Goal: Task Accomplishment & Management: Complete application form

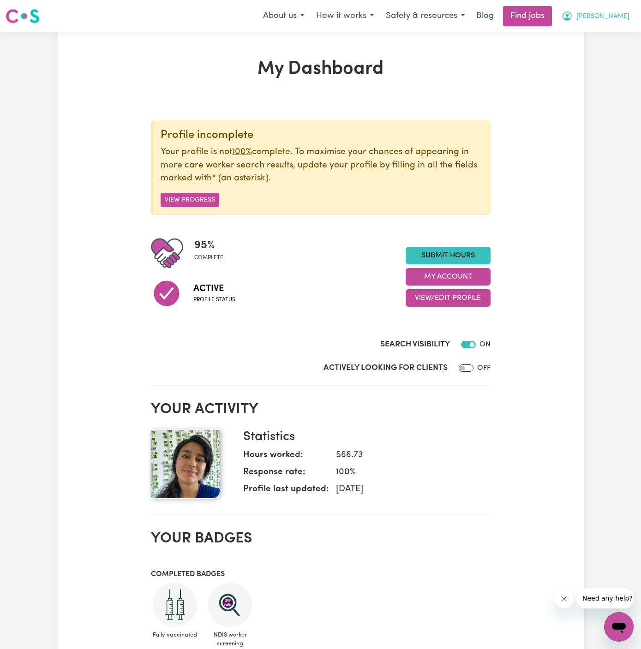
click at [622, 16] on span "[PERSON_NAME]" at bounding box center [602, 17] width 53 height 10
click at [615, 35] on link "My Account" at bounding box center [598, 36] width 73 height 18
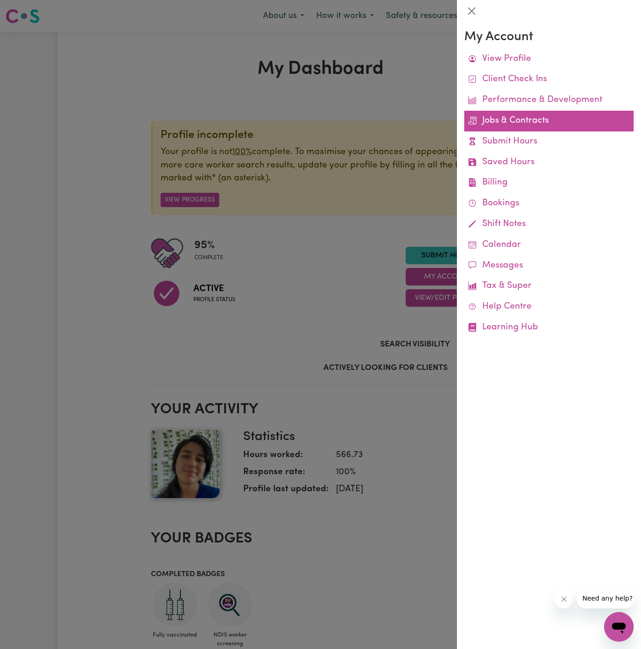
click at [525, 121] on link "Jobs & Contracts" at bounding box center [548, 121] width 169 height 21
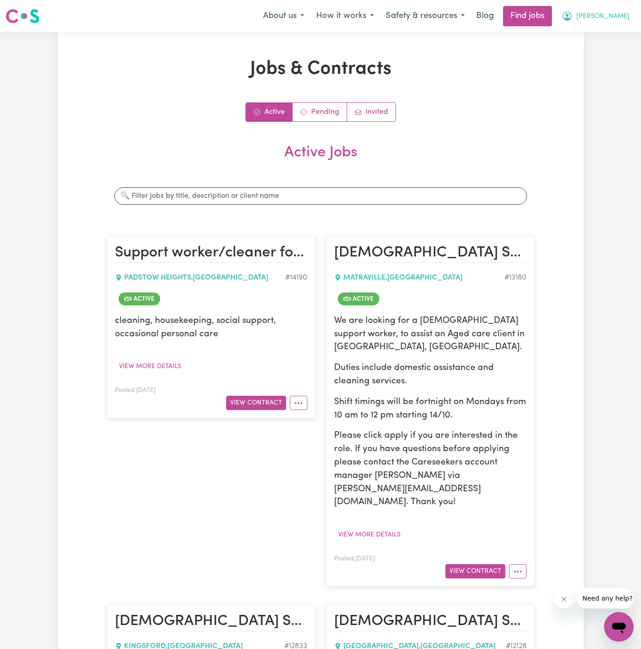
click at [619, 16] on span "[PERSON_NAME]" at bounding box center [602, 17] width 53 height 10
click at [609, 31] on link "My Account" at bounding box center [598, 36] width 73 height 18
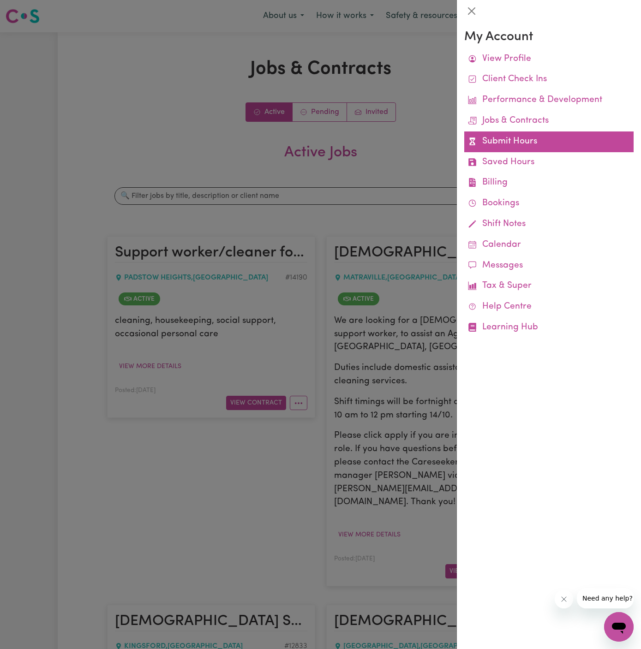
click at [514, 143] on link "Submit Hours" at bounding box center [548, 142] width 169 height 21
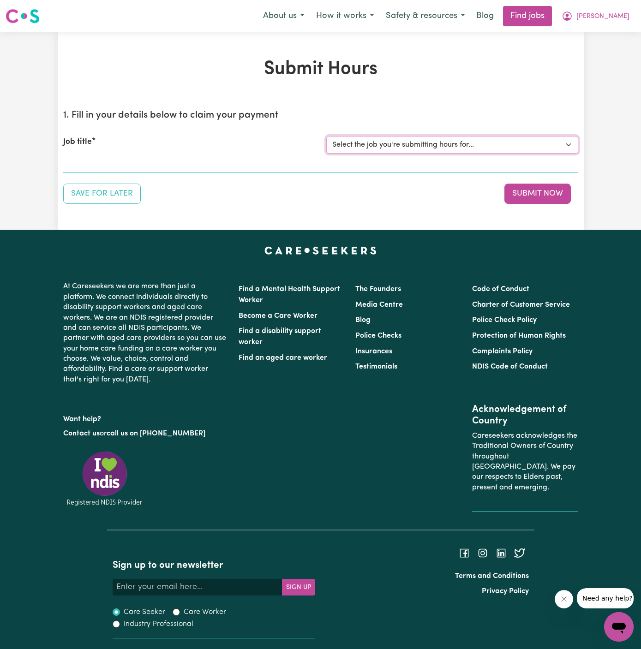
click at [448, 149] on select "Select the job you're submitting hours for... [[PERSON_NAME]] Support worker/cl…" at bounding box center [452, 145] width 252 height 18
select select "12833"
click at [326, 136] on select "Select the job you're submitting hours for... [[PERSON_NAME]] Support worker/cl…" at bounding box center [452, 145] width 252 height 18
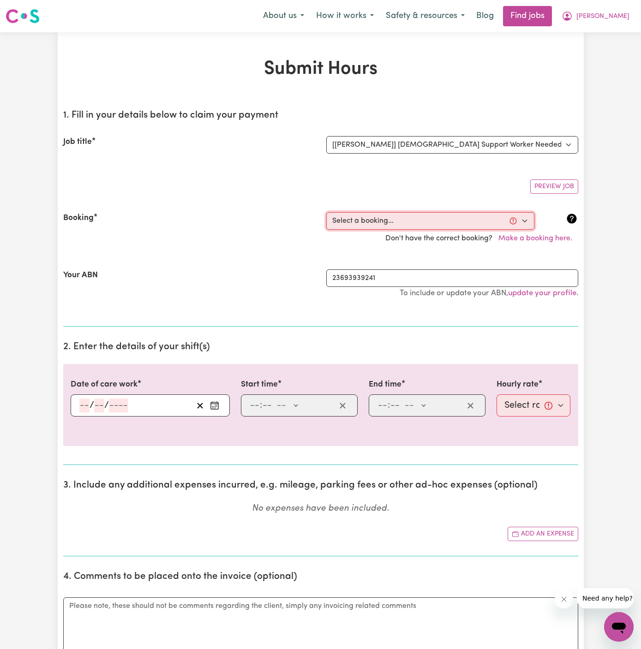
click at [404, 224] on select "Select a booking... [DATE] 09:30am to 11:30am (RECURRING) [DATE] 09:30am to 11:…" at bounding box center [430, 221] width 208 height 18
click at [616, 12] on span "[PERSON_NAME]" at bounding box center [602, 17] width 53 height 10
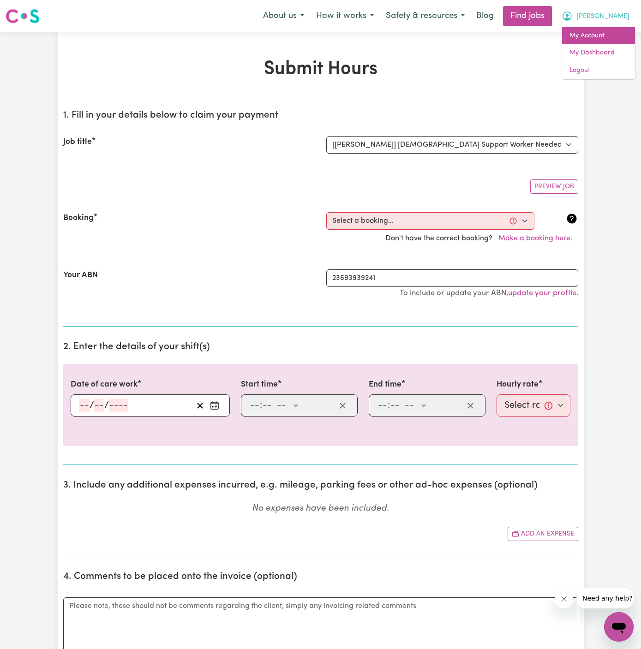
click at [616, 43] on link "My Account" at bounding box center [598, 36] width 73 height 18
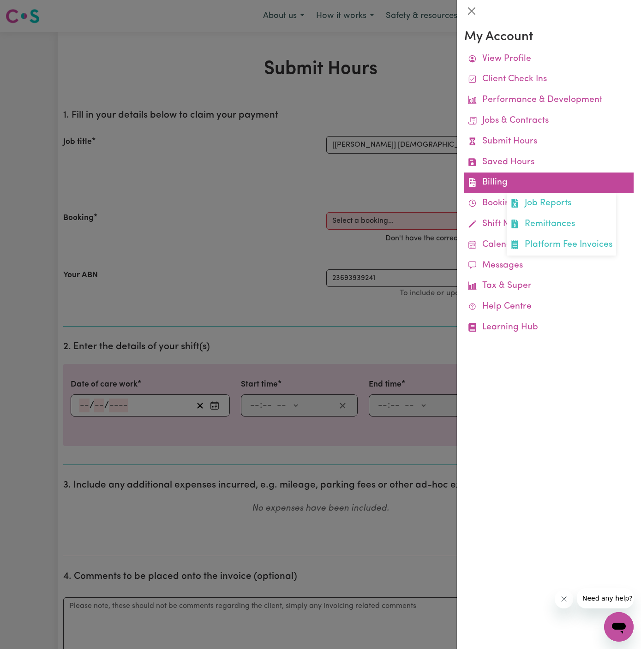
click at [503, 183] on link "Billing Job Reports Remittances Platform Fee Invoices" at bounding box center [548, 183] width 169 height 21
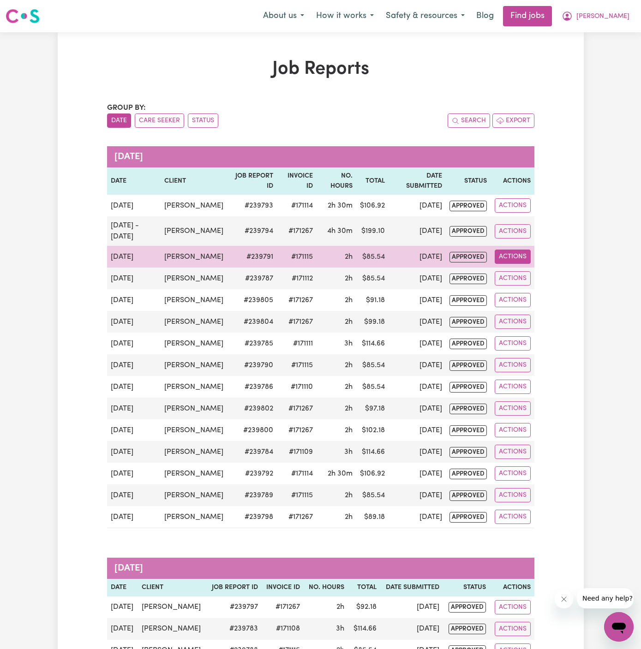
click at [508, 260] on button "Actions" at bounding box center [513, 257] width 36 height 14
click at [530, 270] on link "View Job Report" at bounding box center [534, 278] width 79 height 18
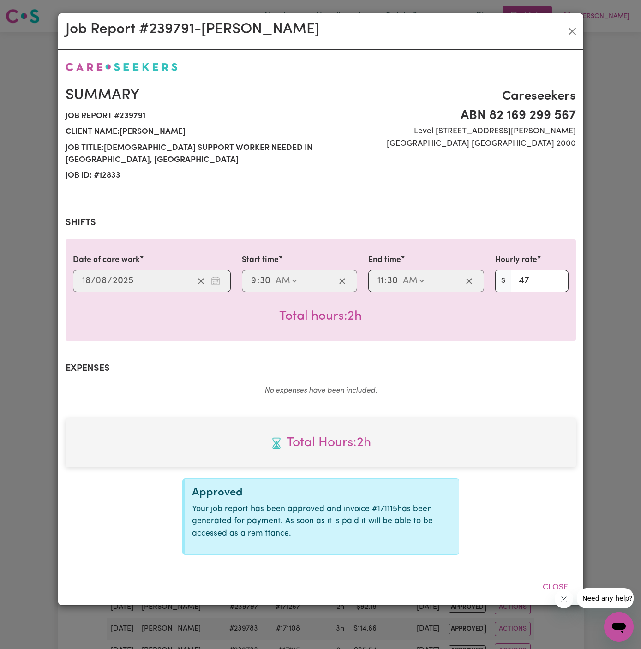
select select "47-Weekday"
click at [587, 323] on div "Job Report # 239791 - [PERSON_NAME] Summary Job report # 239791 Client name: [P…" at bounding box center [320, 324] width 641 height 649
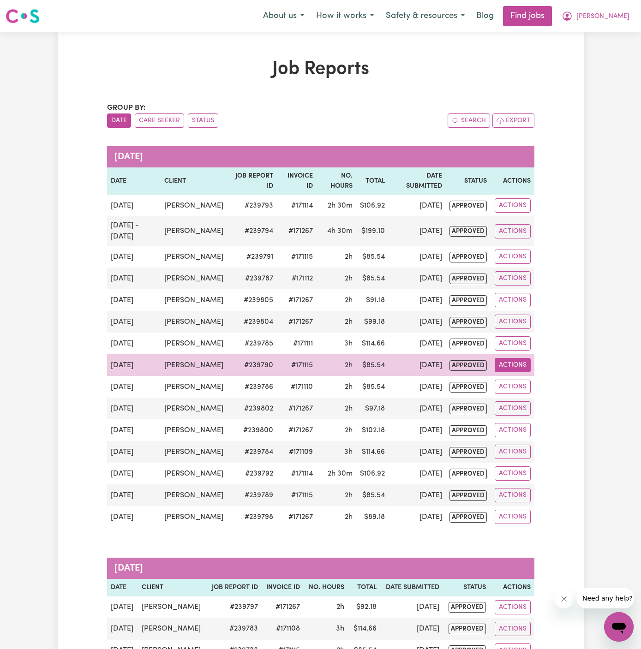
click at [517, 372] on button "Actions" at bounding box center [513, 365] width 36 height 14
click at [542, 395] on link "View Job Report" at bounding box center [534, 386] width 79 height 18
select select "47-Weekday"
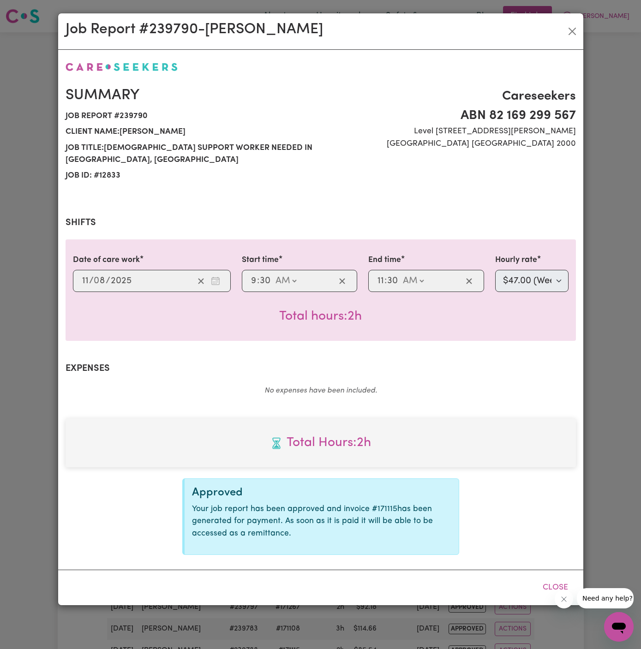
click at [621, 353] on div "Job Report # 239790 - [PERSON_NAME] Summary Job report # 239790 Client name: [P…" at bounding box center [320, 324] width 641 height 649
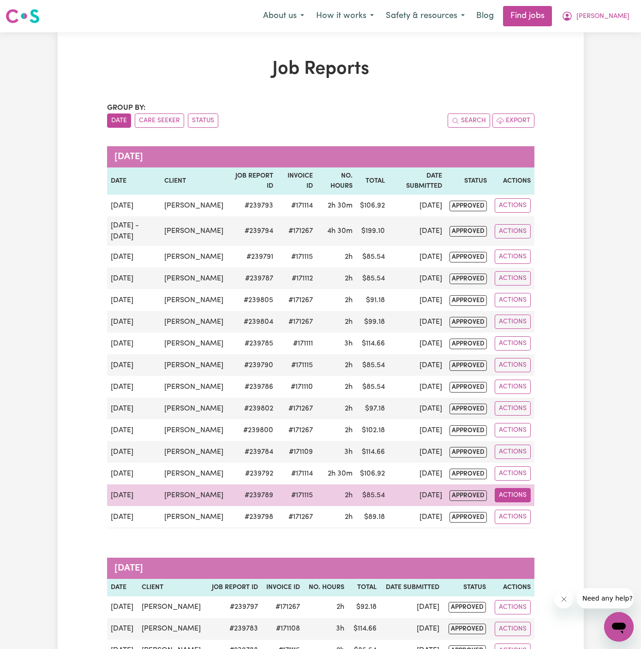
click at [512, 502] on button "Actions" at bounding box center [513, 495] width 36 height 14
click at [555, 526] on link "View Job Report" at bounding box center [534, 516] width 79 height 18
select select "47-Weekday"
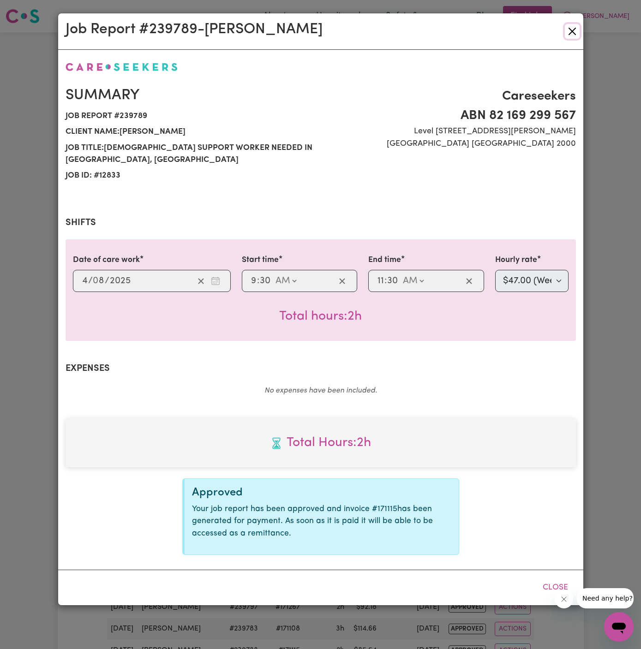
click at [576, 35] on button "Close" at bounding box center [572, 31] width 15 height 15
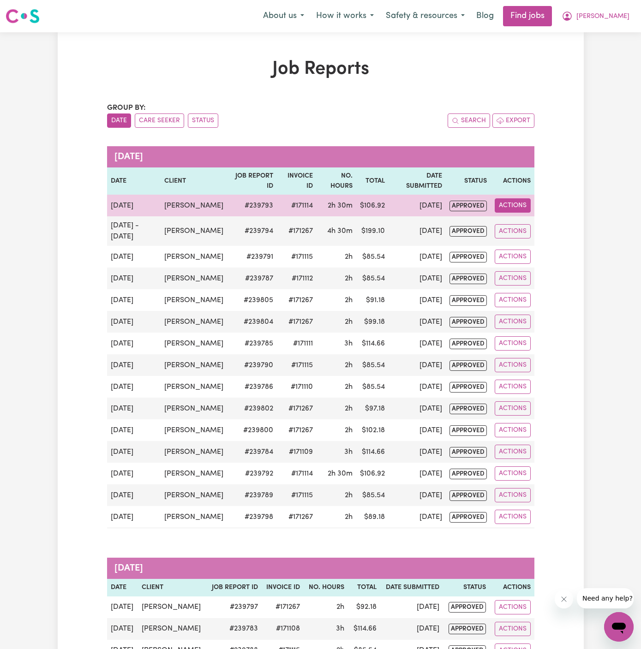
click at [503, 205] on button "Actions" at bounding box center [513, 205] width 36 height 14
click at [522, 221] on link "View Job Report" at bounding box center [534, 226] width 79 height 18
select select "pm"
select select "47-Weekday"
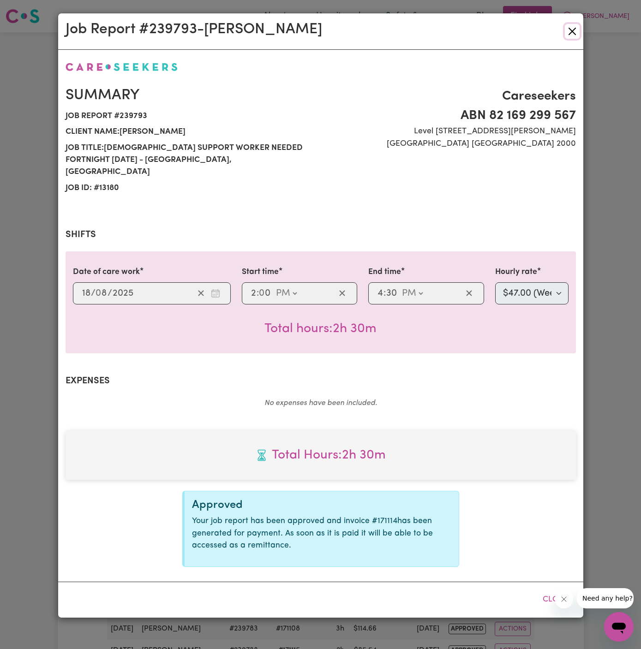
click at [570, 32] on button "Close" at bounding box center [572, 31] width 15 height 15
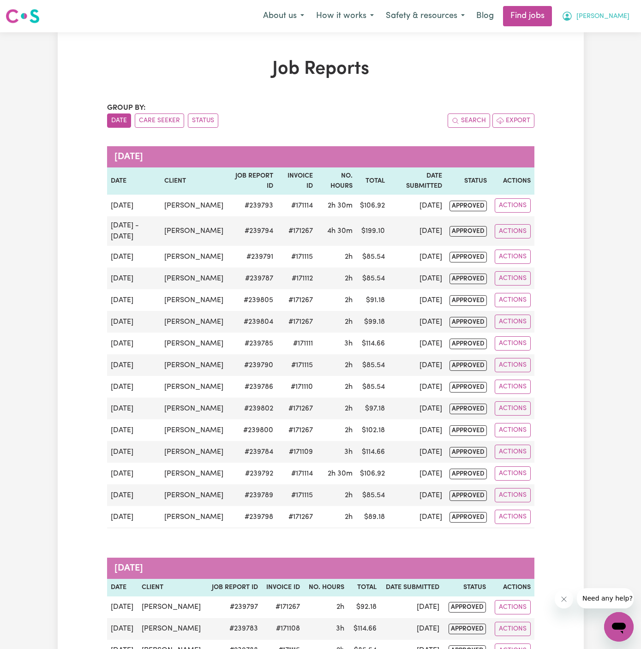
click at [609, 18] on span "[PERSON_NAME]" at bounding box center [602, 17] width 53 height 10
click at [609, 32] on link "My Account" at bounding box center [598, 36] width 73 height 18
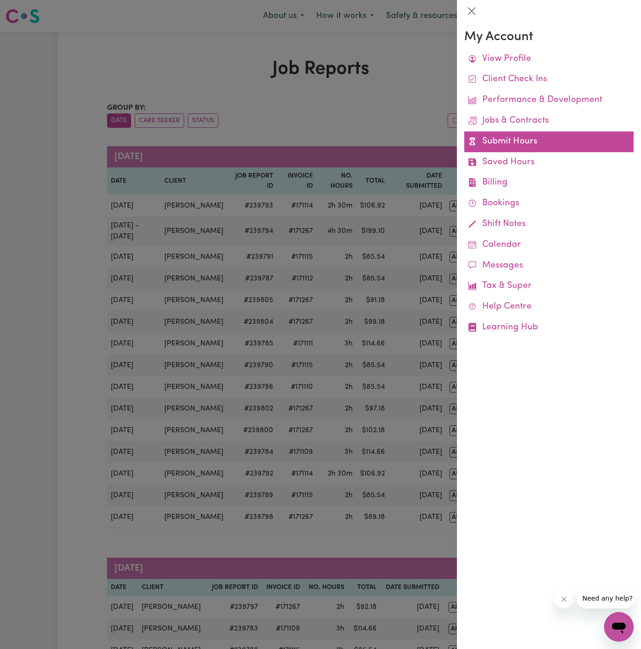
click at [505, 136] on link "Submit Hours" at bounding box center [548, 142] width 169 height 21
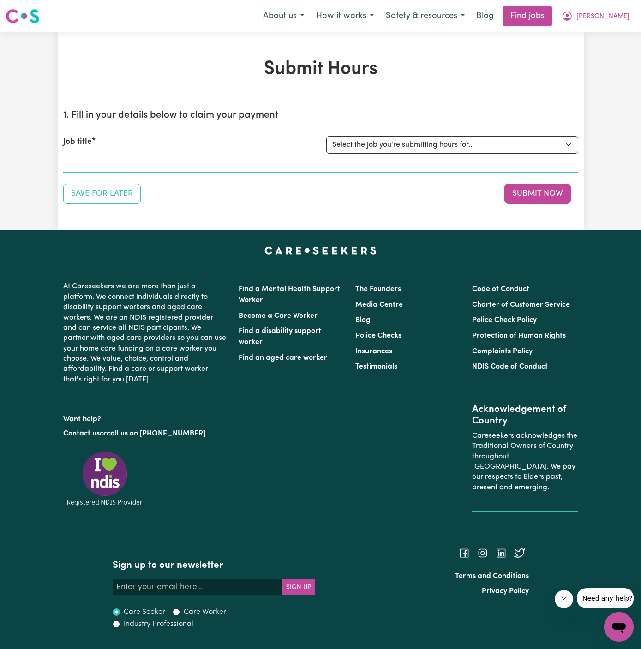
click at [460, 129] on div "Job title Select the job you're submitting hours for... [[PERSON_NAME]] Support…" at bounding box center [320, 145] width 515 height 40
click at [449, 143] on select "Select the job you're submitting hours for... [[PERSON_NAME]] Support worker/cl…" at bounding box center [452, 145] width 252 height 18
select select "13180"
click at [326, 136] on select "Select the job you're submitting hours for... [[PERSON_NAME]] Support worker/cl…" at bounding box center [452, 145] width 252 height 18
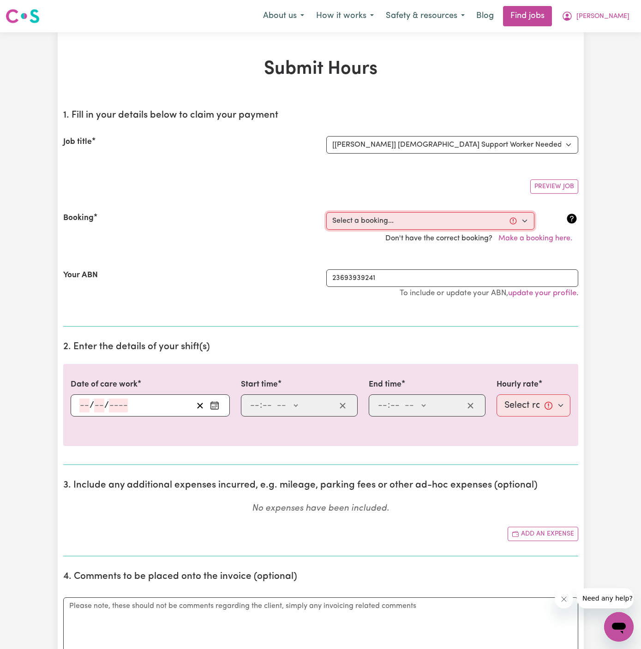
click at [394, 221] on select "Select a booking... [DATE] 02:00pm to 04:30pm (RECURRING) [DATE] 02:00pm to 04:…" at bounding box center [430, 221] width 208 height 18
select select "360855"
click at [326, 212] on select "Select a booking... [DATE] 02:00pm to 04:30pm (RECURRING) [DATE] 02:00pm to 04:…" at bounding box center [430, 221] width 208 height 18
type input "[DATE]"
type input "1"
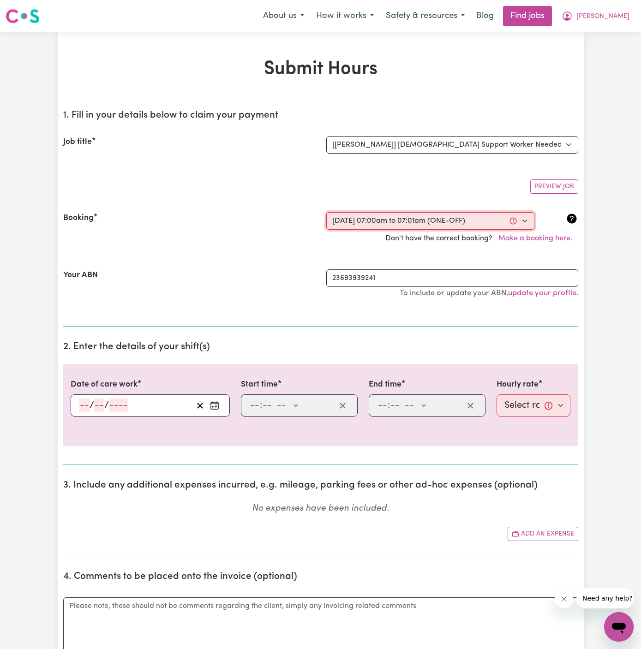
type input "9"
type input "2025"
type input "07:00"
type input "7"
type input "0"
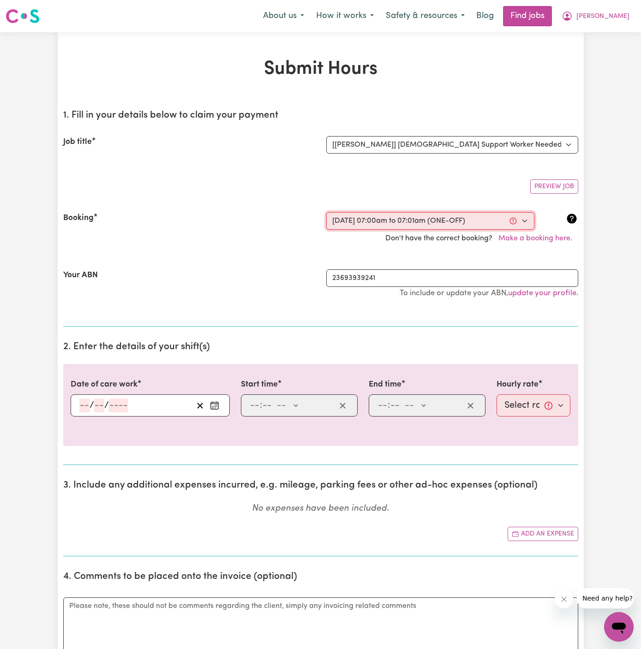
select select "am"
type input "07:01"
type input "7"
type input "1"
select select "am"
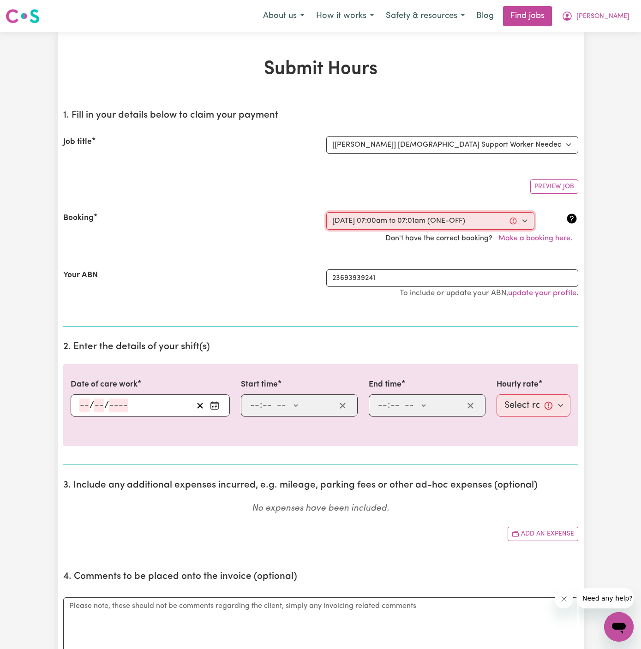
select select "47-Weekday"
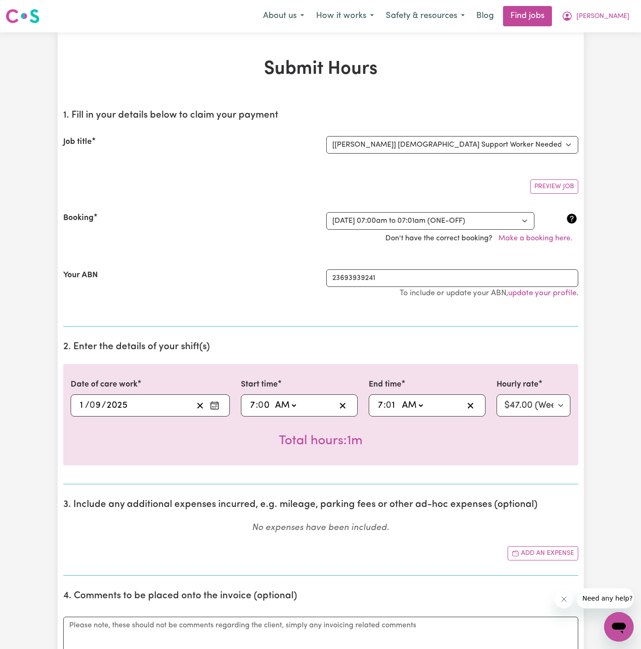
click at [77, 402] on div "[DATE] 1 / 0 9 / 2025" at bounding box center [150, 406] width 159 height 22
click at [79, 403] on input "1" at bounding box center [82, 406] width 6 height 14
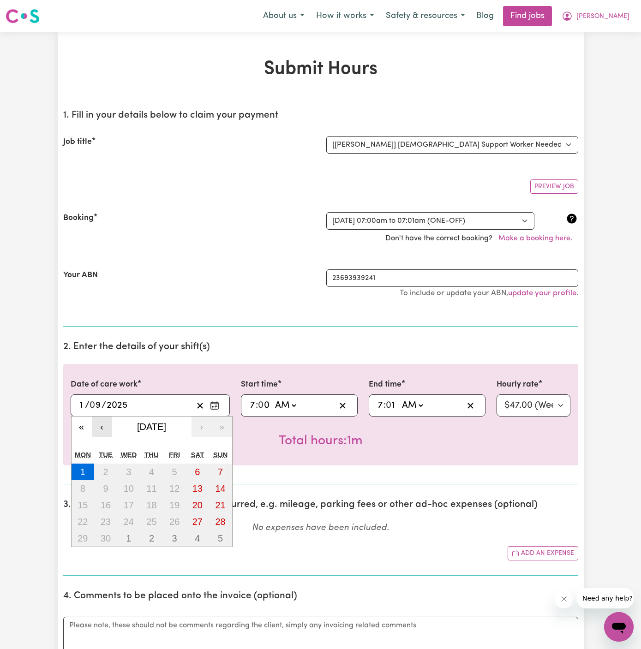
click at [102, 425] on button "‹" at bounding box center [102, 427] width 20 height 20
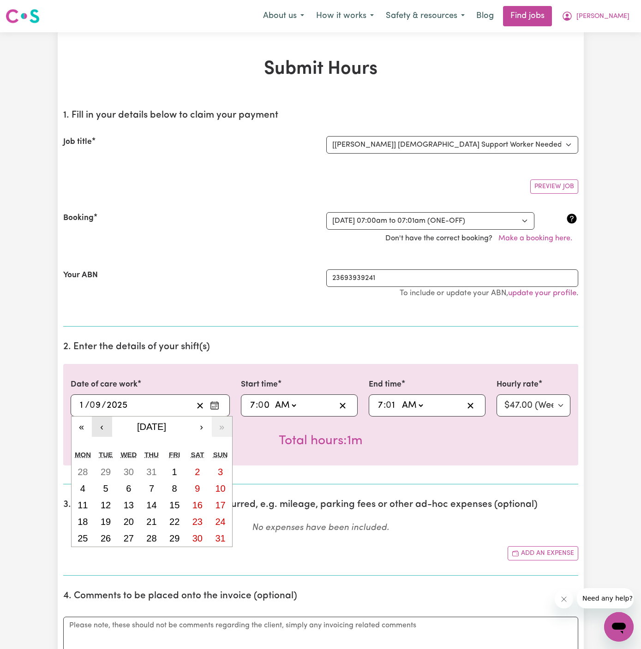
click at [100, 423] on button "‹" at bounding box center [102, 427] width 20 height 20
click at [98, 423] on button "‹" at bounding box center [102, 427] width 20 height 20
click at [100, 422] on button "‹" at bounding box center [102, 427] width 20 height 20
drag, startPoint x: 113, startPoint y: 545, endPoint x: 78, endPoint y: 534, distance: 35.8
click at [78, 534] on div "28 29 30 1 2 3 4 5 6 7 8 9 10 11 12 13 14 15 16 17 18 19 20 21 22 23 24 25 26 2…" at bounding box center [152, 505] width 161 height 83
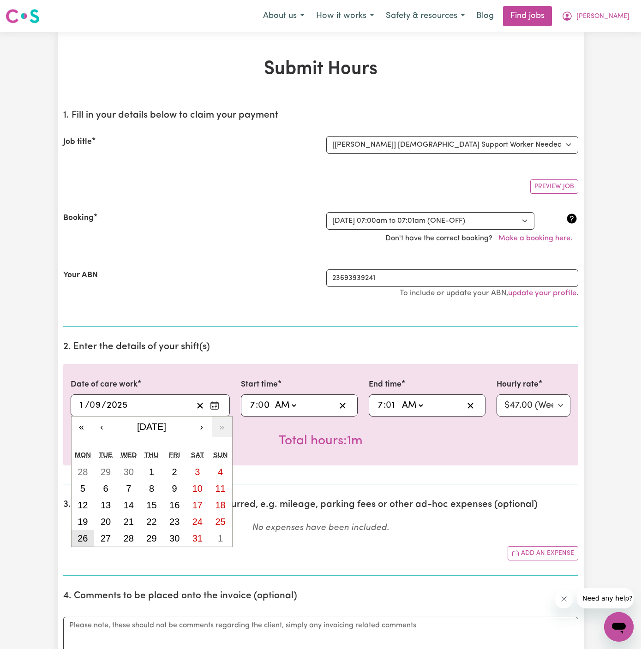
click at [78, 534] on abbr "26" at bounding box center [83, 538] width 10 height 10
type input "[DATE]"
type input "26"
type input "5"
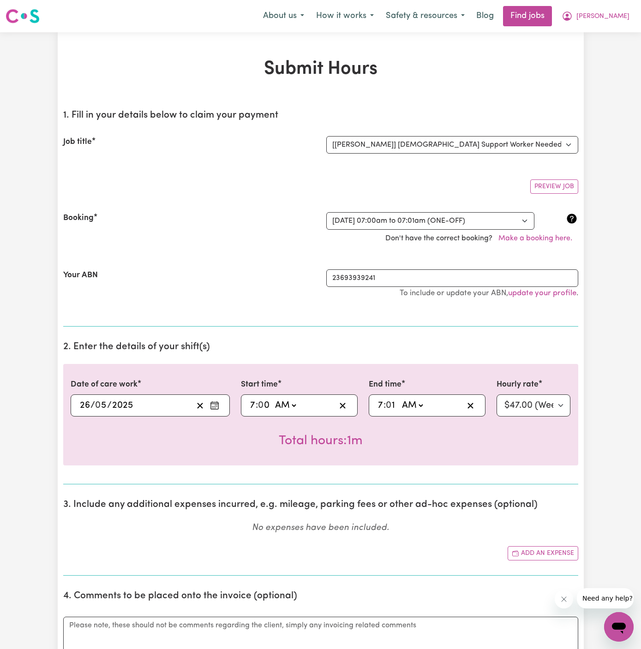
click at [252, 403] on input "7" at bounding box center [253, 406] width 6 height 14
type input "03:00"
type input "3"
click at [251, 401] on input "3" at bounding box center [253, 406] width 6 height 14
type input "02:00"
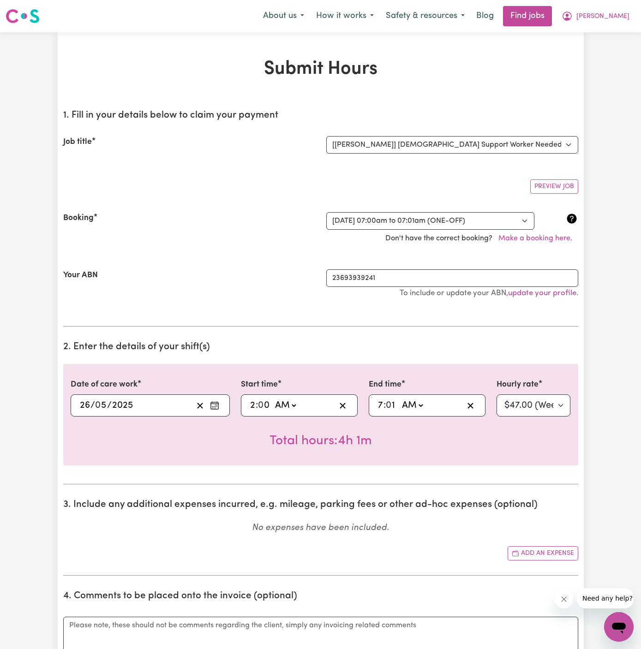
type input "2"
click at [293, 404] on select "AM PM" at bounding box center [285, 406] width 25 height 14
select select "pm"
click at [273, 399] on select "AM PM" at bounding box center [285, 406] width 25 height 14
type input "14:00"
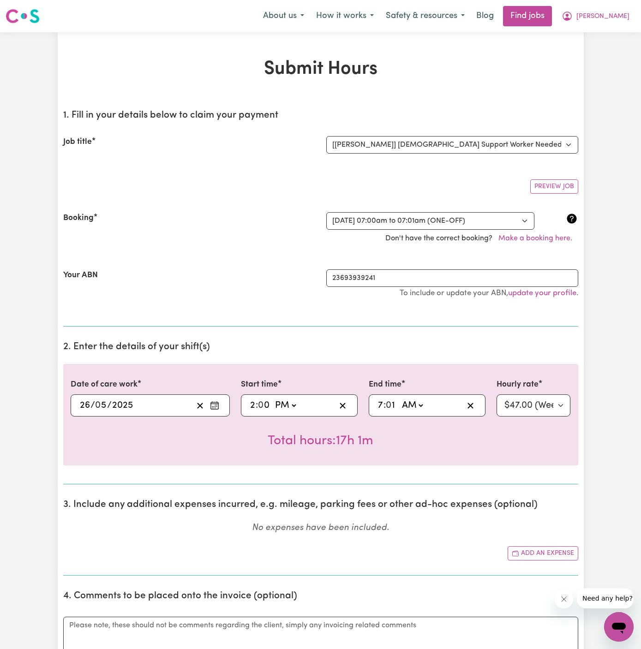
click at [379, 405] on input "7" at bounding box center [380, 406] width 6 height 14
type input "11:01"
type input "11"
click at [381, 401] on input "11" at bounding box center [380, 406] width 7 height 14
type input "04:01"
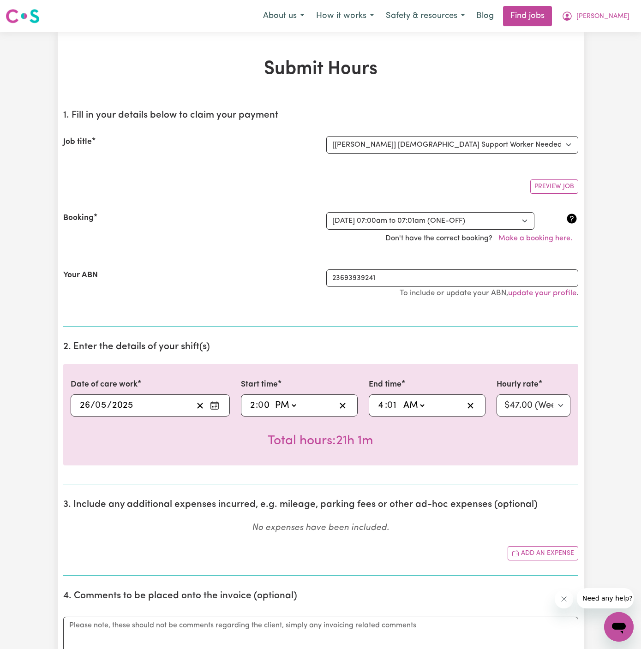
type input "4"
type input "04:03"
type input "3"
type input "04:30"
type input "30"
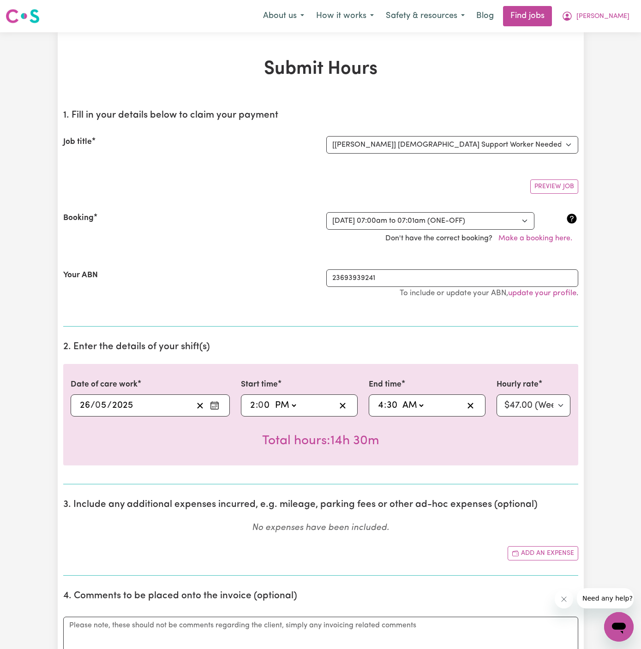
click at [412, 406] on select "AM PM" at bounding box center [412, 406] width 25 height 14
select select "pm"
click at [400, 399] on select "AM PM" at bounding box center [412, 406] width 25 height 14
type input "16:30"
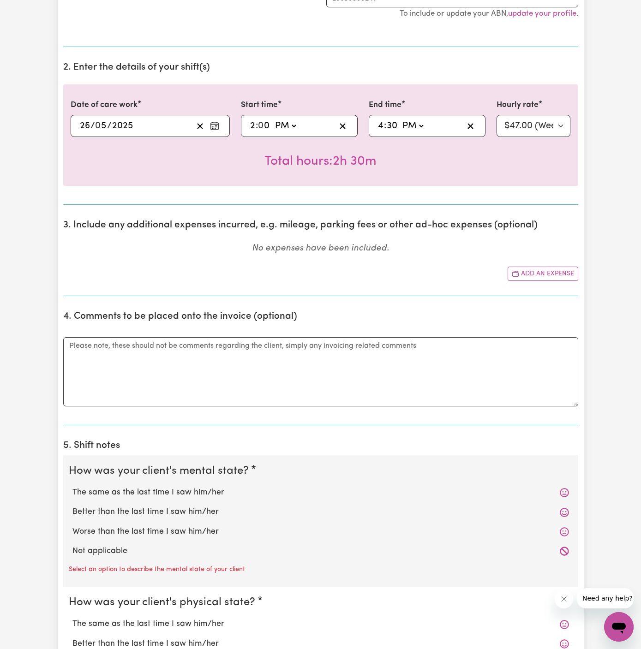
scroll to position [317, 0]
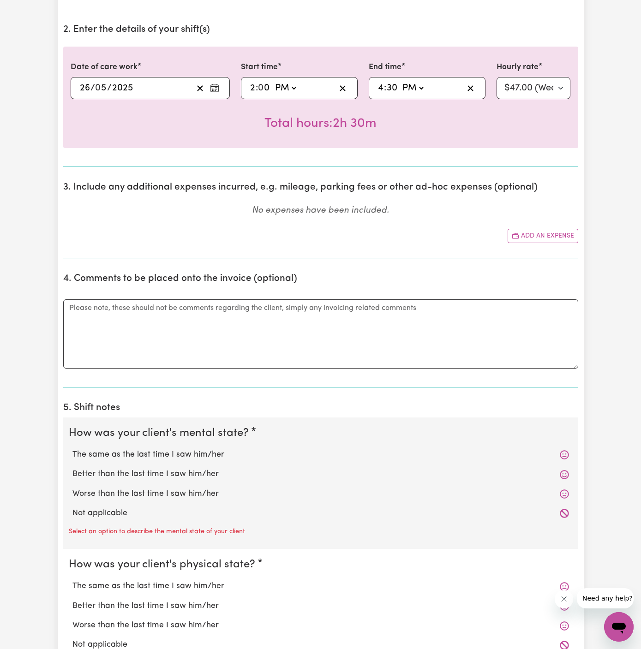
click at [139, 513] on label "Not applicable" at bounding box center [320, 514] width 496 height 12
click at [72, 508] on input "Not applicable" at bounding box center [72, 507] width 0 height 0
radio input "true"
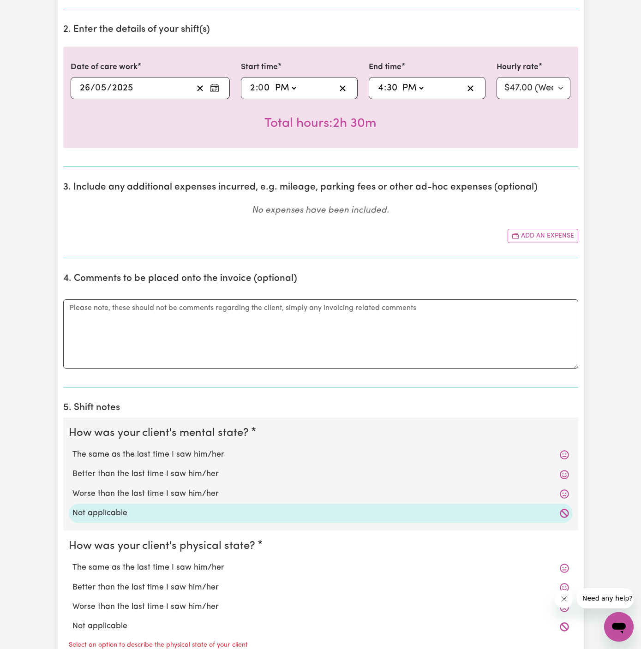
scroll to position [413, 0]
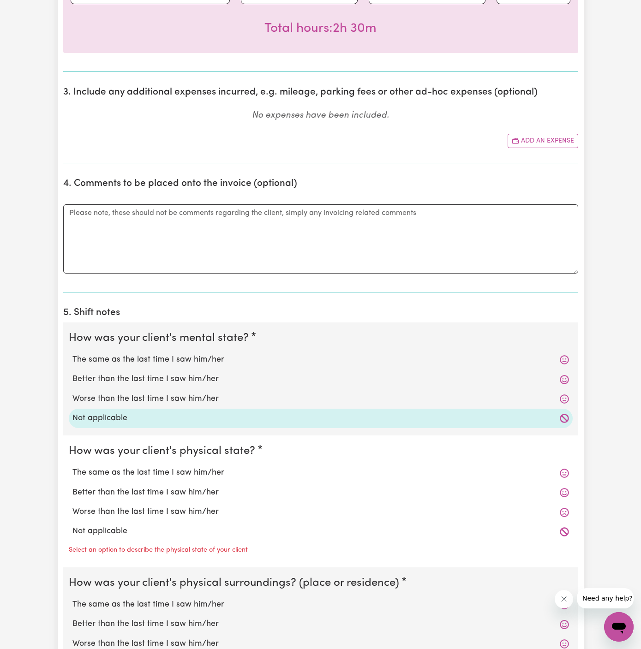
click at [140, 526] on label "Not applicable" at bounding box center [320, 532] width 496 height 12
click at [72, 526] on input "Not applicable" at bounding box center [72, 525] width 0 height 0
radio input "true"
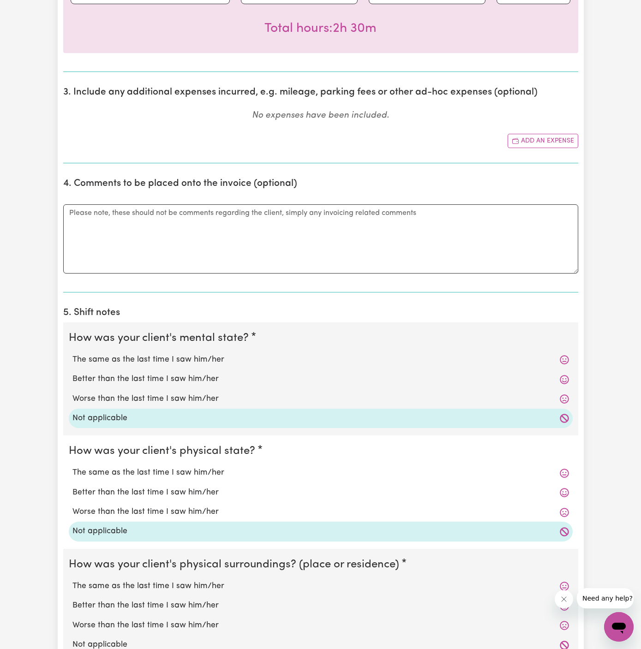
scroll to position [569, 0]
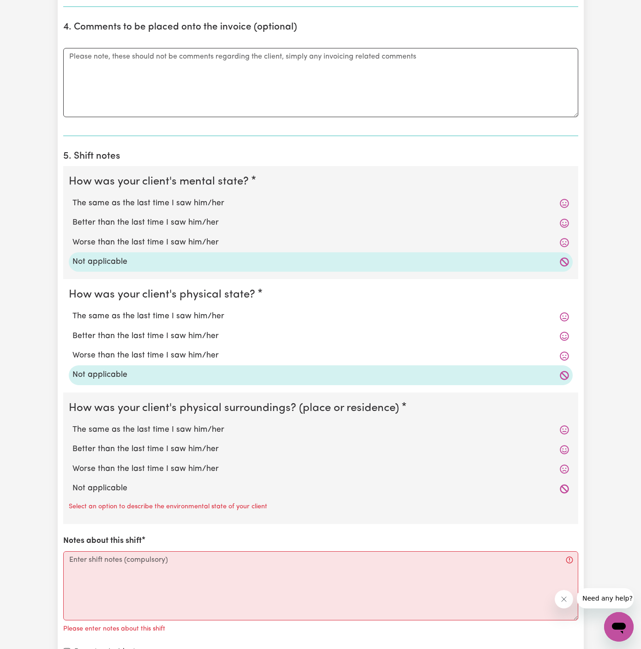
click at [150, 492] on label "Not applicable" at bounding box center [320, 489] width 496 height 12
click at [72, 483] on input "Not applicable" at bounding box center [72, 482] width 0 height 0
radio input "true"
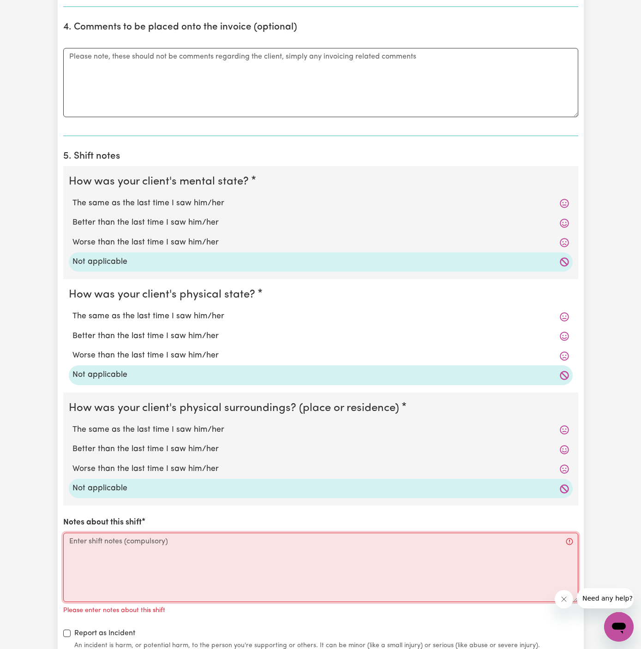
click at [163, 547] on textarea "Notes about this shift" at bounding box center [320, 567] width 515 height 69
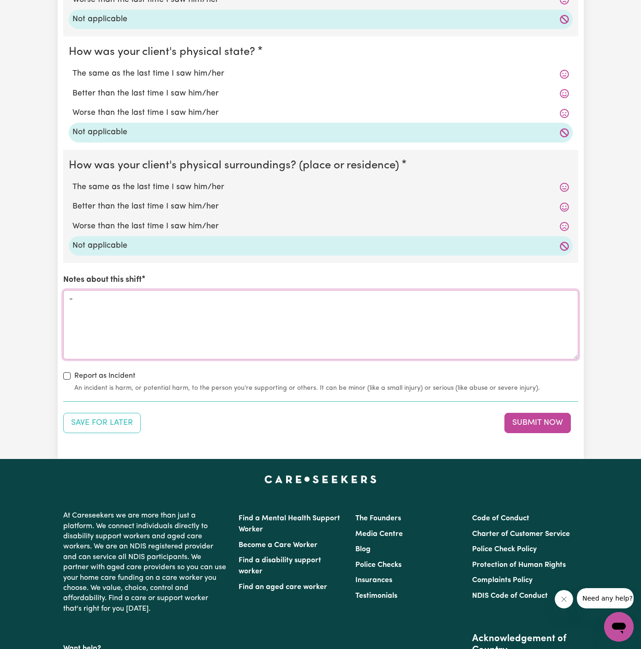
scroll to position [908, 0]
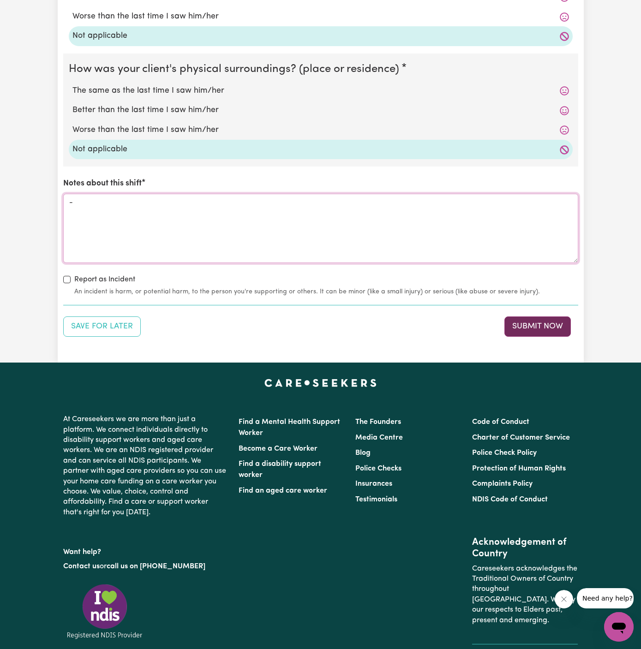
type textarea "-"
click at [543, 318] on button "Submit Now" at bounding box center [537, 327] width 66 height 20
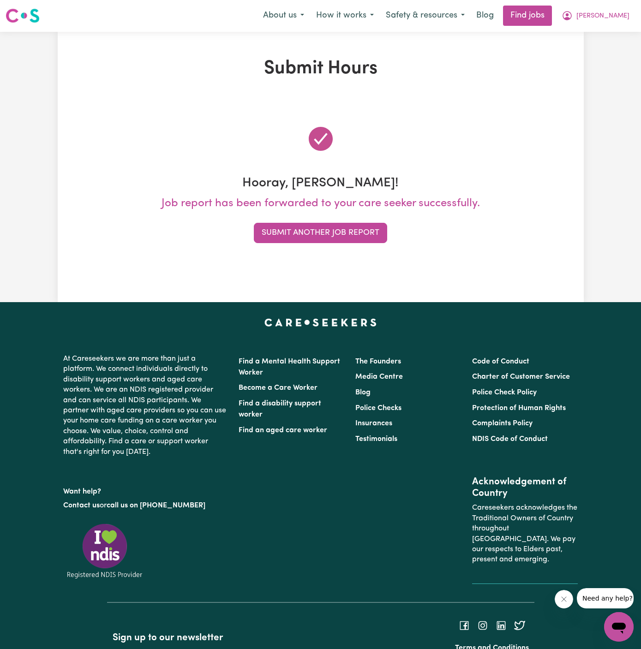
scroll to position [0, 0]
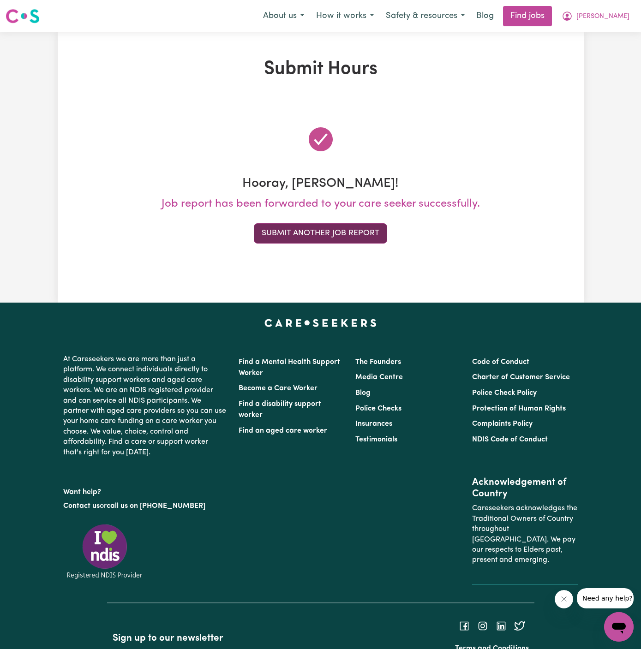
click at [336, 235] on button "Submit Another Job Report" at bounding box center [320, 233] width 133 height 20
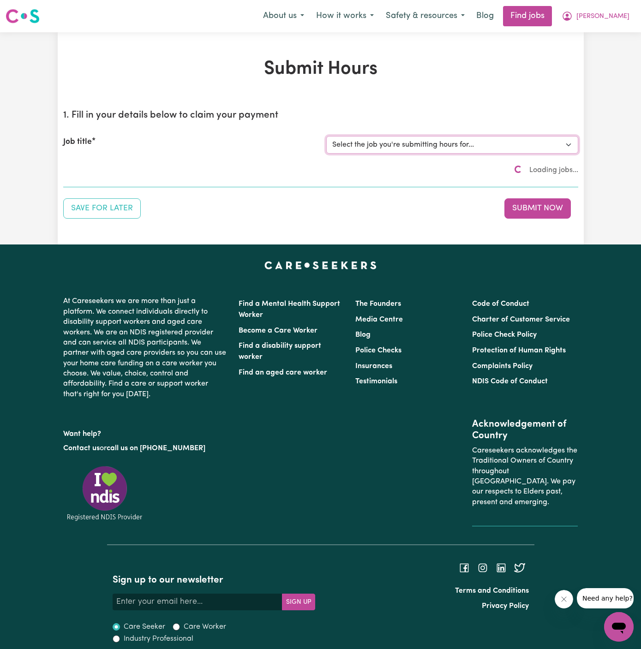
click at [419, 142] on select "Select the job you're submitting hours for... [[PERSON_NAME]] Support worker/cl…" at bounding box center [452, 145] width 252 height 18
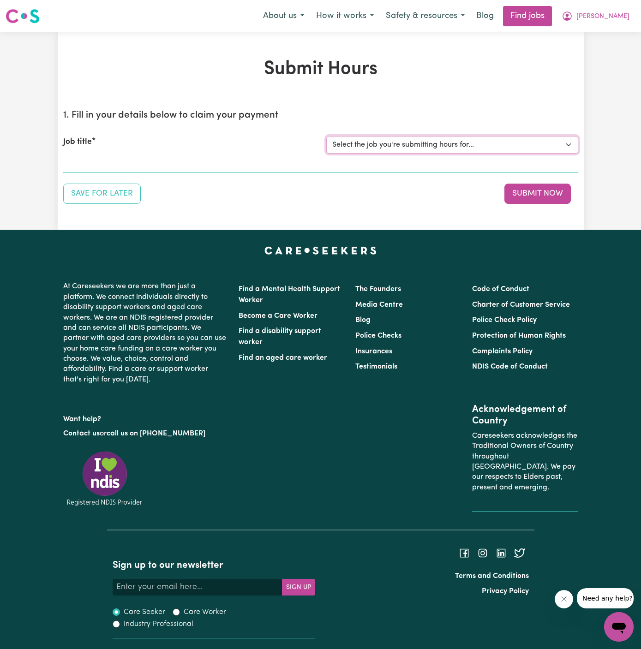
select select "13180"
click at [326, 136] on select "Select the job you're submitting hours for... [[PERSON_NAME]] Support worker/cl…" at bounding box center [452, 145] width 252 height 18
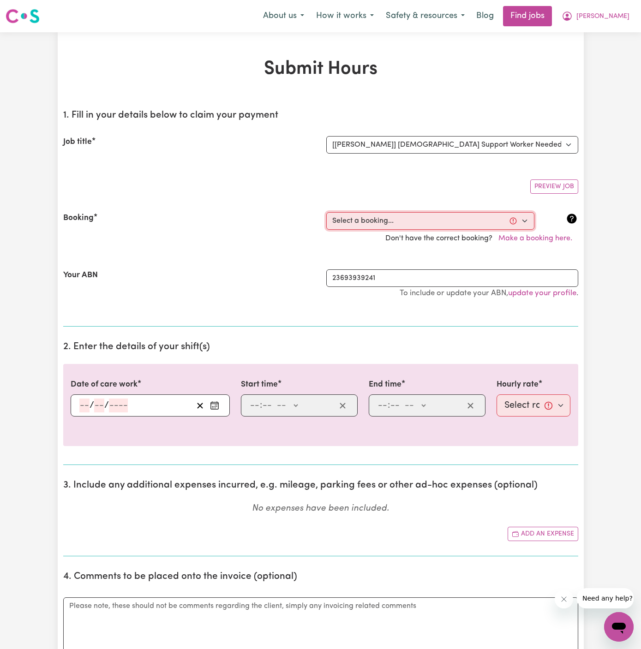
click at [392, 223] on select "Select a booking... [DATE] 02:00pm to 04:30pm (RECURRING) [DATE] 02:00pm to 04:…" at bounding box center [430, 221] width 208 height 18
select select "360856"
click at [326, 212] on select "Select a booking... [DATE] 02:00pm to 04:30pm (RECURRING) [DATE] 02:00pm to 04:…" at bounding box center [430, 221] width 208 height 18
type input "[DATE]"
type input "1"
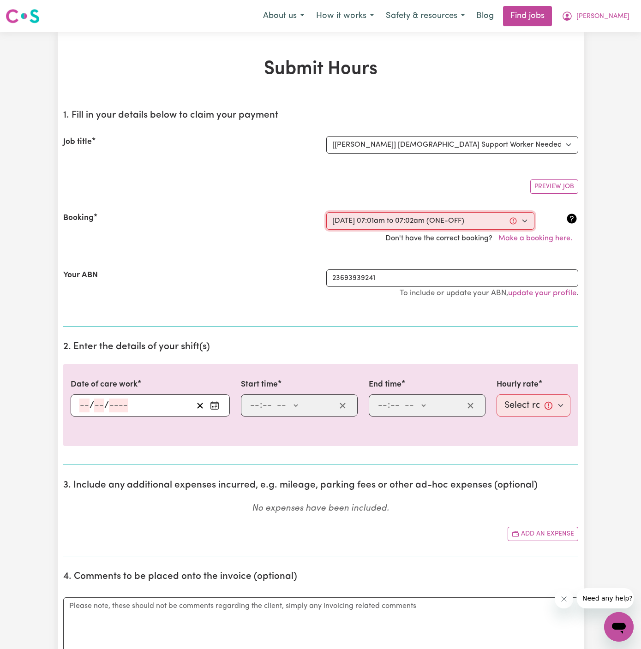
type input "9"
type input "2025"
type input "07:01"
type input "7"
type input "1"
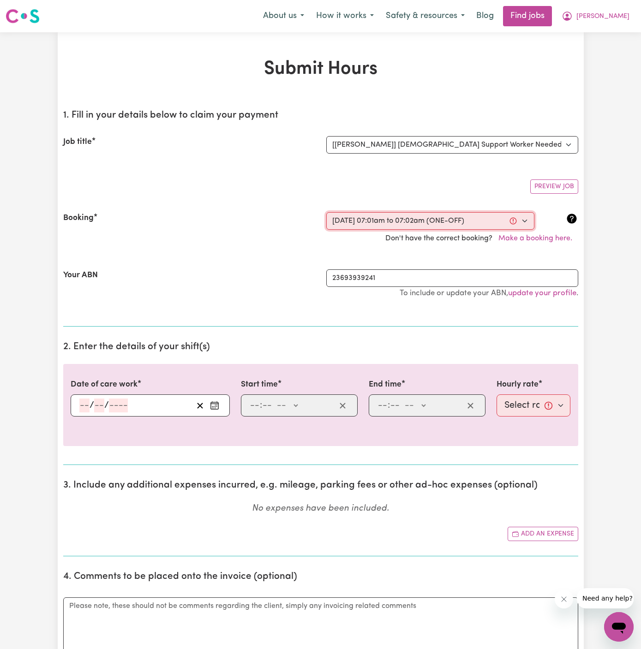
select select "am"
type input "07:02"
type input "7"
type input "2"
select select "am"
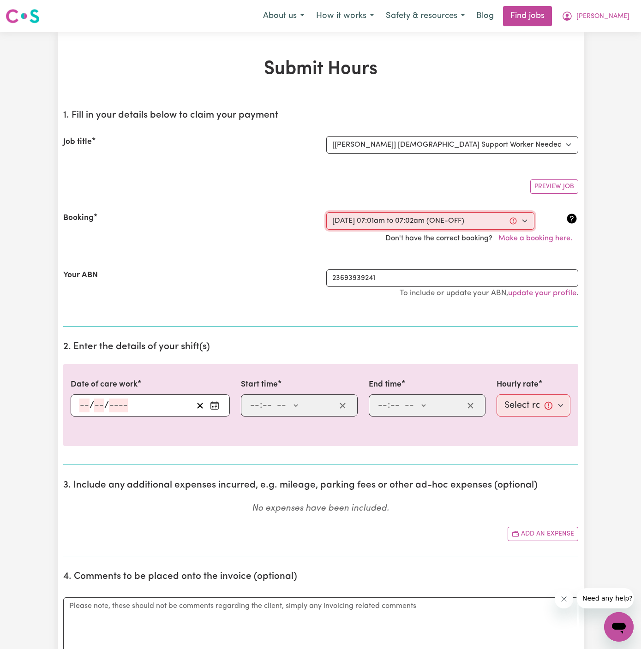
select select "47-Weekday"
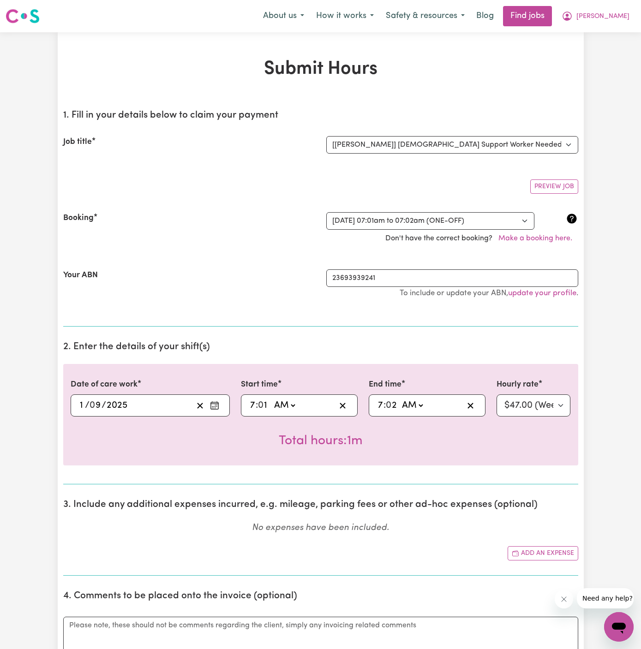
click at [81, 403] on input "1" at bounding box center [82, 406] width 6 height 14
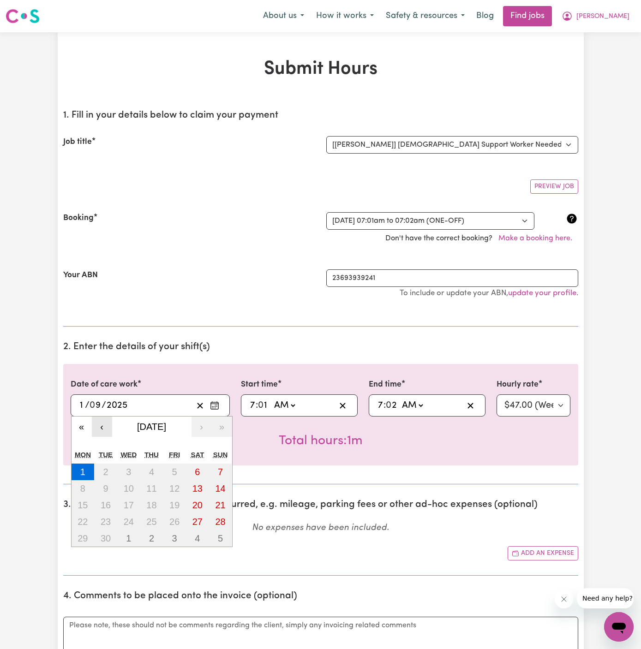
click at [100, 425] on button "‹" at bounding box center [102, 427] width 20 height 20
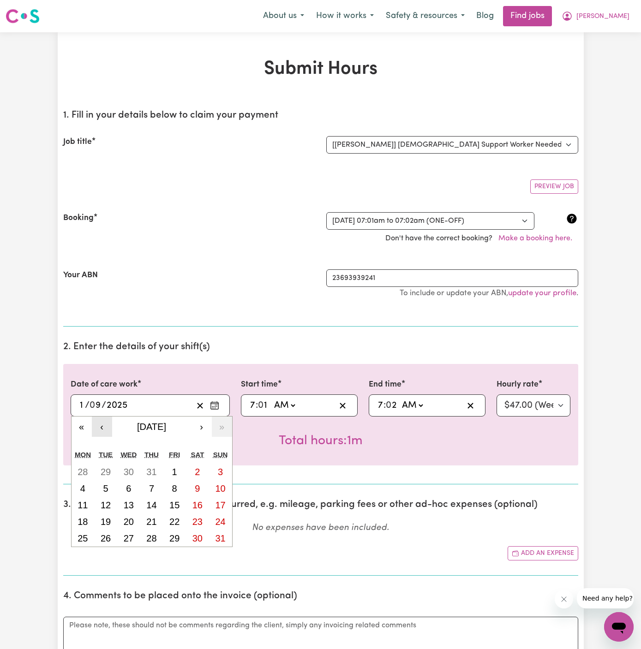
click at [100, 425] on button "‹" at bounding box center [102, 427] width 20 height 20
click at [82, 538] on abbr "23" at bounding box center [83, 538] width 10 height 10
type input "[DATE]"
type input "23"
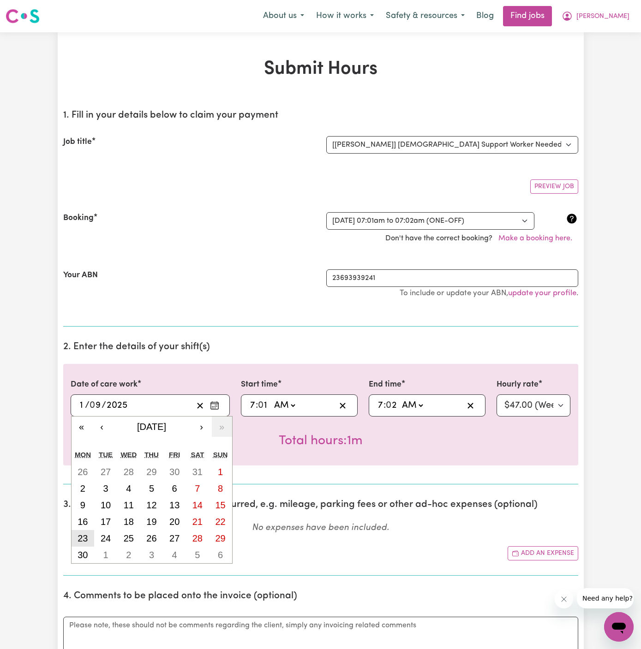
type input "6"
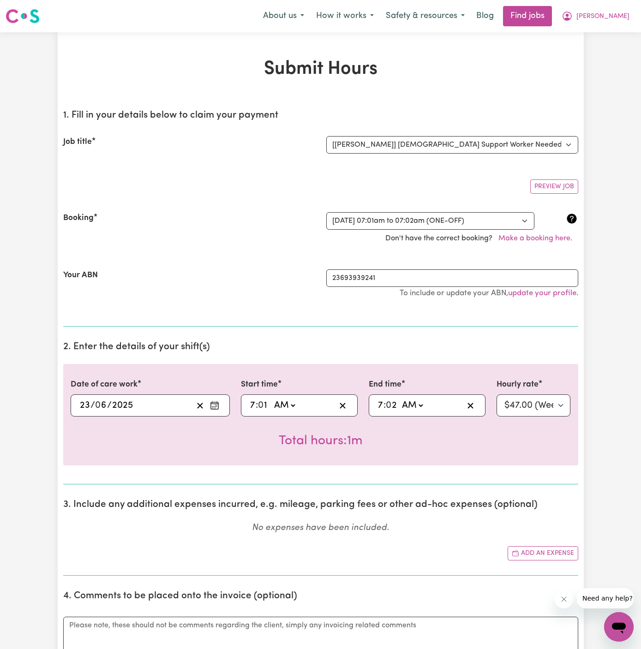
click at [255, 401] on input "7" at bounding box center [253, 406] width 6 height 14
type input "02:01"
type input "2"
type input "02:00"
type input "00"
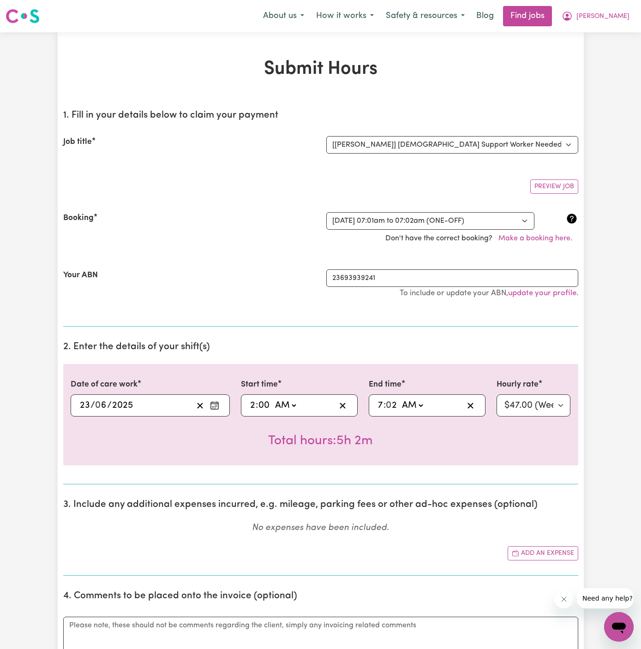
click at [286, 400] on select "AM PM" at bounding box center [285, 406] width 25 height 14
select select "pm"
click at [273, 399] on select "AM PM" at bounding box center [285, 406] width 25 height 14
type input "14:00"
type input "0"
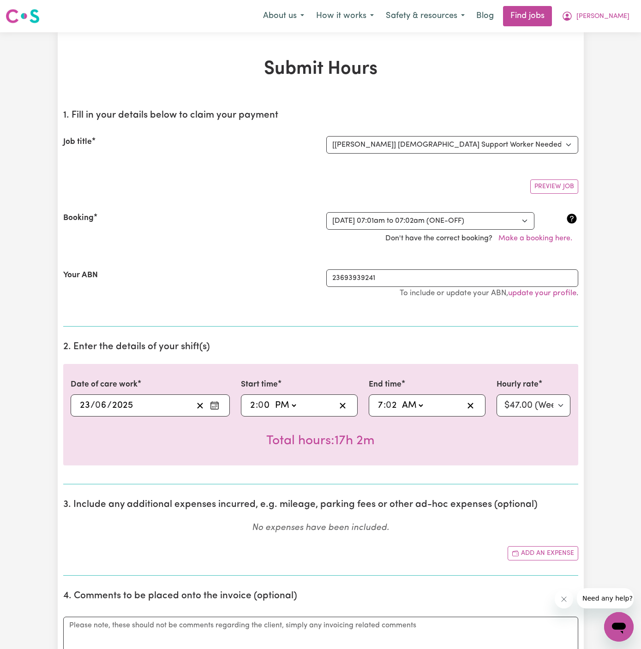
click at [383, 402] on input "7" at bounding box center [380, 406] width 6 height 14
type input "04:02"
type input "4"
type input "04:03"
type input "3"
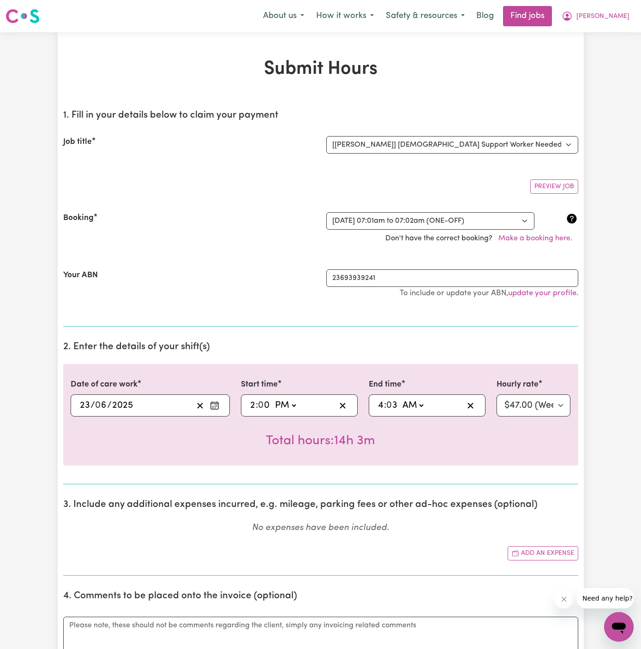
type input "04:30"
type input "30"
click at [425, 404] on select "AM PM" at bounding box center [412, 406] width 25 height 14
select select "pm"
click at [400, 399] on select "AM PM" at bounding box center [412, 406] width 25 height 14
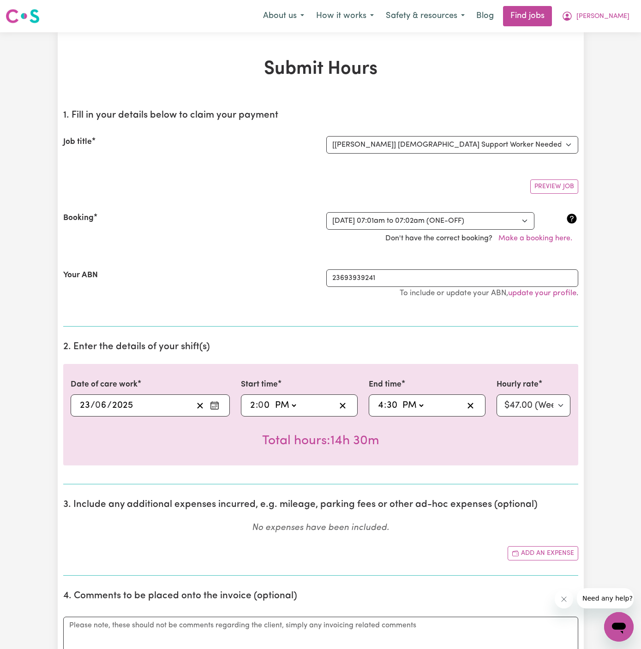
type input "16:30"
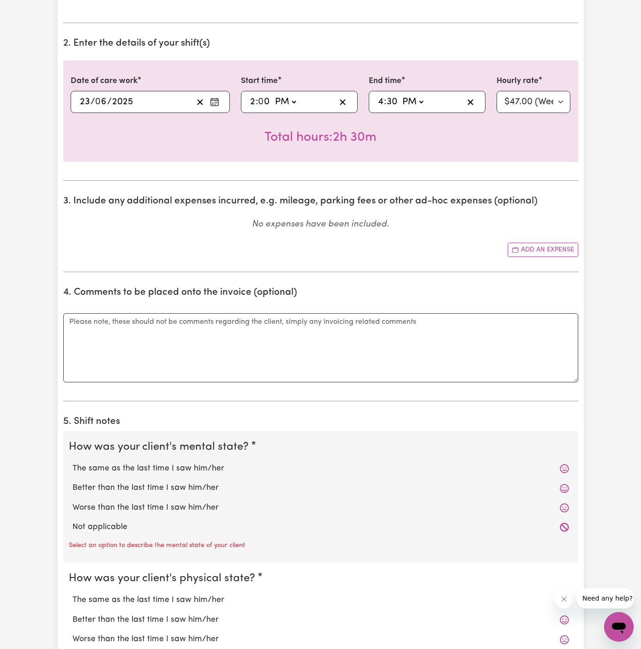
scroll to position [369, 0]
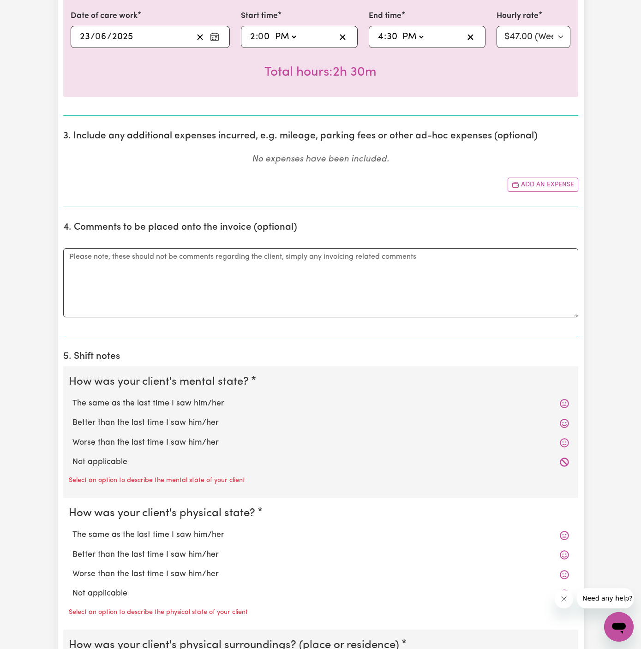
click at [164, 457] on label "Not applicable" at bounding box center [320, 462] width 496 height 12
click at [72, 456] on input "Not applicable" at bounding box center [72, 456] width 0 height 0
radio input "true"
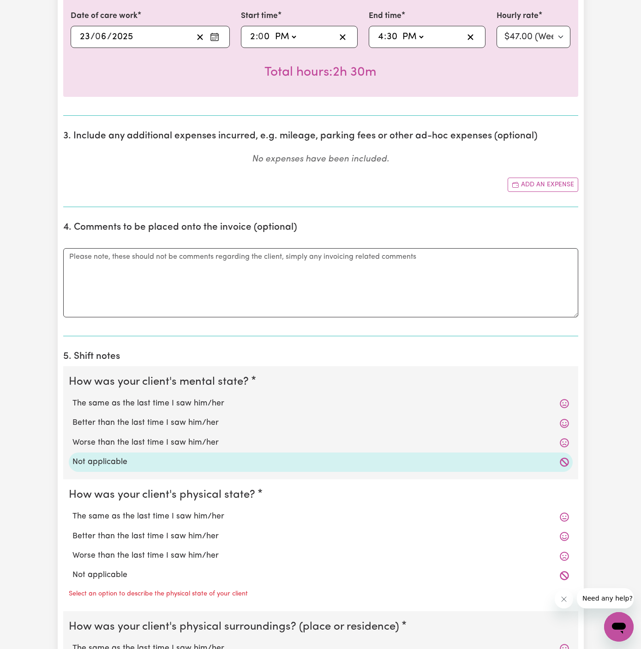
click at [136, 571] on label "Not applicable" at bounding box center [320, 575] width 496 height 12
click at [72, 569] on input "Not applicable" at bounding box center [72, 569] width 0 height 0
radio input "true"
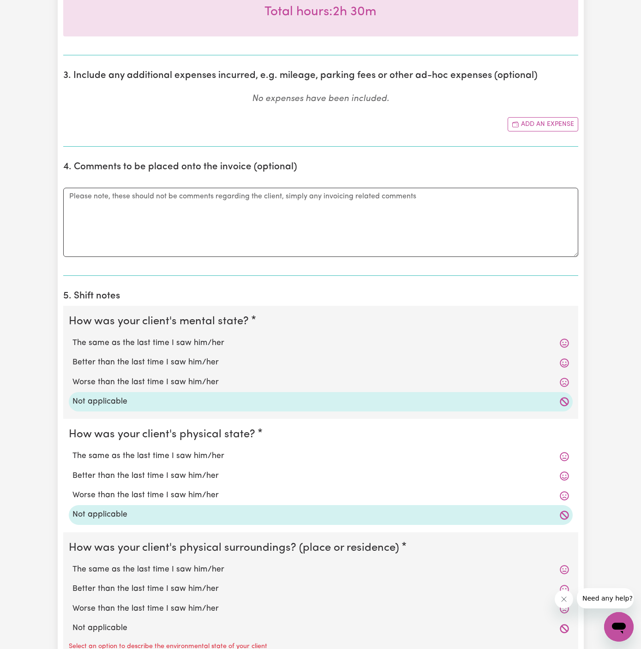
scroll to position [544, 0]
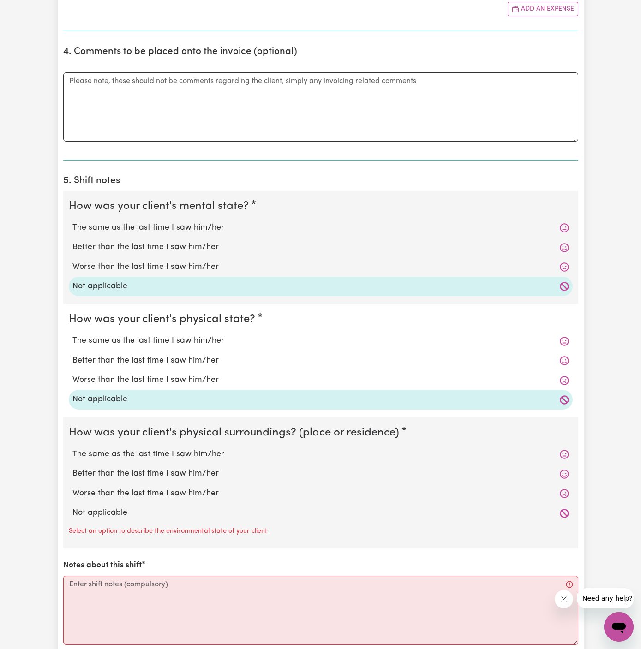
click at [150, 508] on label "Not applicable" at bounding box center [320, 513] width 496 height 12
click at [72, 507] on input "Not applicable" at bounding box center [72, 507] width 0 height 0
radio input "true"
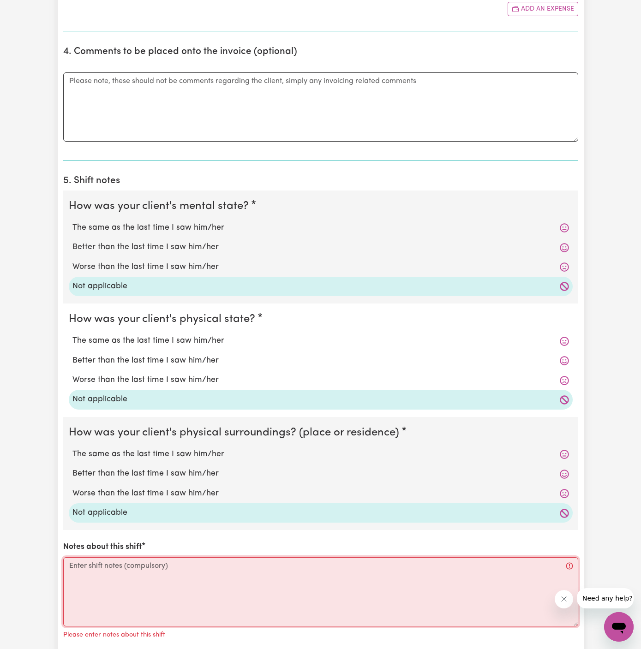
click at [244, 571] on textarea "Notes about this shift" at bounding box center [320, 591] width 515 height 69
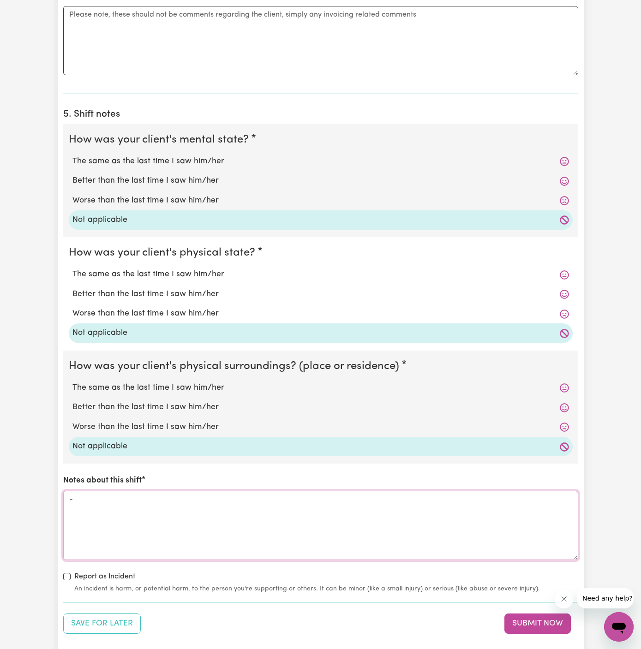
scroll to position [751, 0]
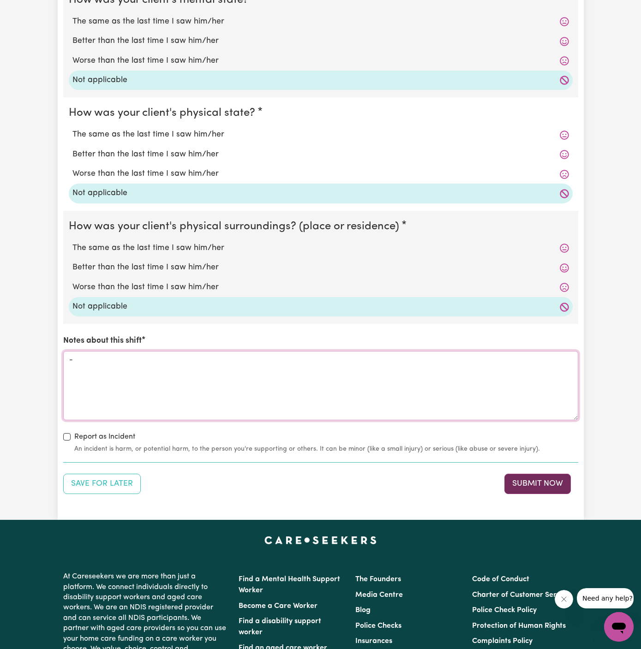
type textarea "-"
click at [543, 486] on button "Submit Now" at bounding box center [537, 484] width 66 height 20
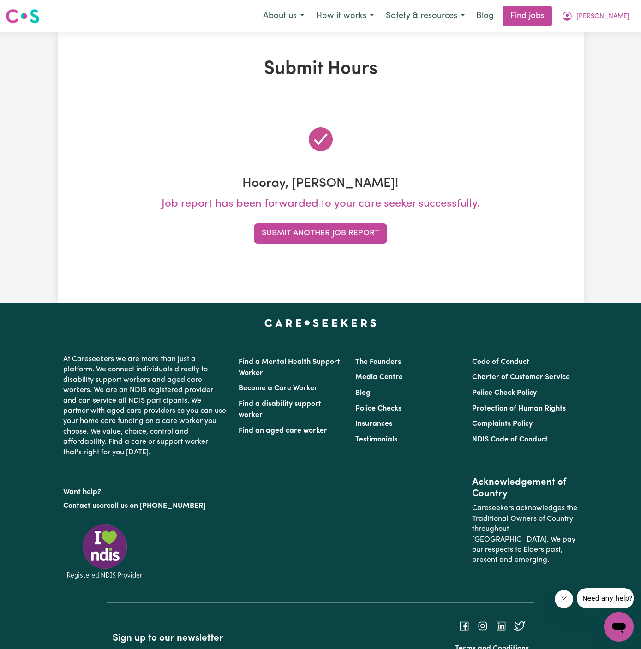
scroll to position [0, 0]
click at [319, 237] on button "Submit Another Job Report" at bounding box center [320, 233] width 133 height 20
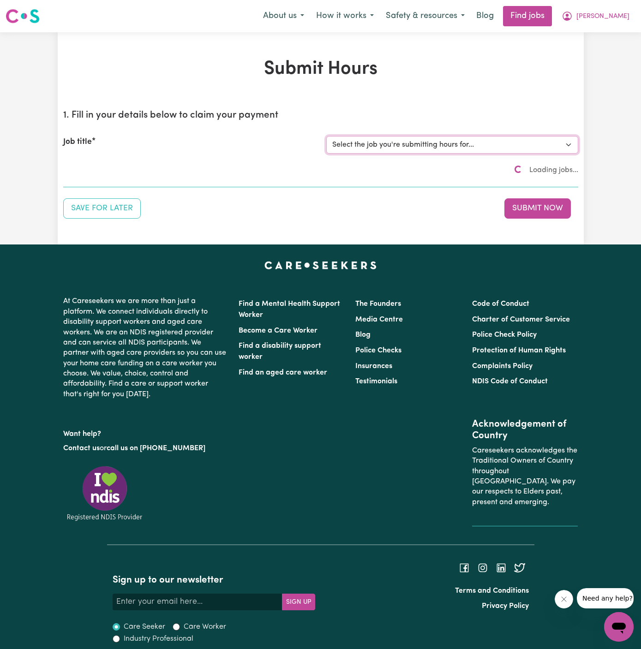
click at [440, 143] on select "Select the job you're submitting hours for... [[PERSON_NAME]] Support worker/cl…" at bounding box center [452, 145] width 252 height 18
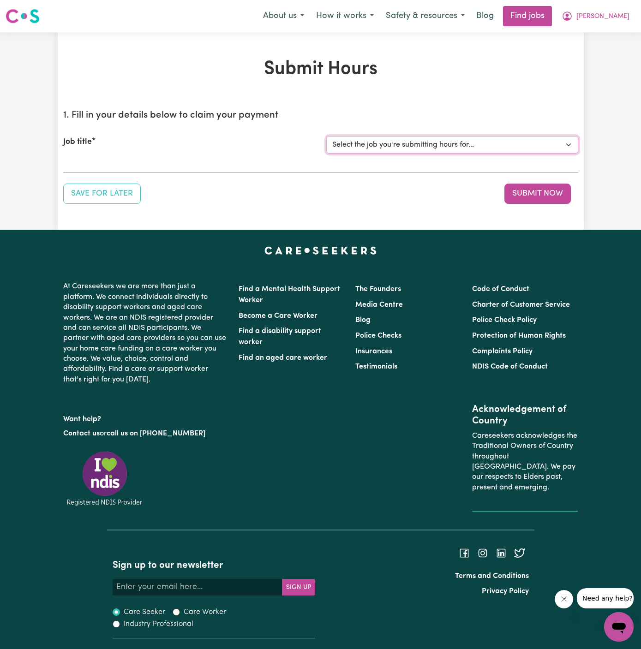
select select "13180"
click at [326, 136] on select "Select the job you're submitting hours for... [[PERSON_NAME]] Support worker/cl…" at bounding box center [452, 145] width 252 height 18
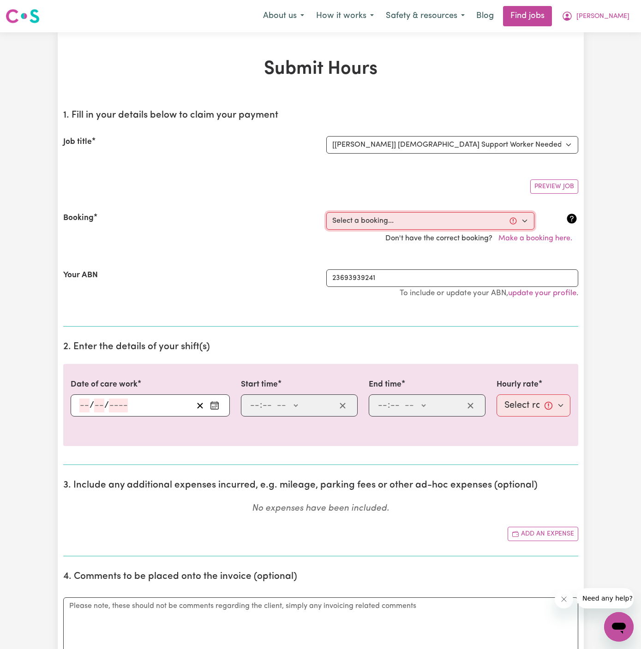
click at [420, 220] on select "Select a booking... [DATE] 02:00pm to 04:30pm (RECURRING) [DATE] 02:00pm to 04:…" at bounding box center [430, 221] width 208 height 18
select select "360857"
click at [326, 212] on select "Select a booking... [DATE] 02:00pm to 04:30pm (RECURRING) [DATE] 02:00pm to 04:…" at bounding box center [430, 221] width 208 height 18
type input "[DATE]"
type input "1"
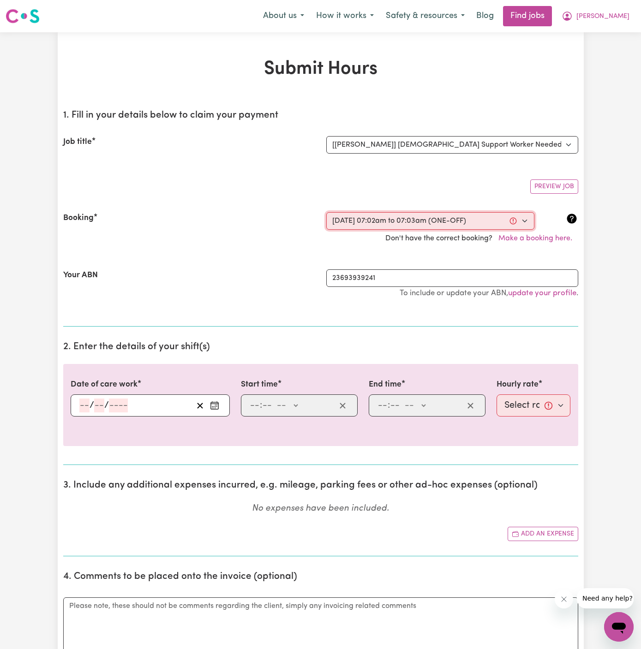
type input "9"
type input "2025"
type input "07:02"
type input "7"
type input "2"
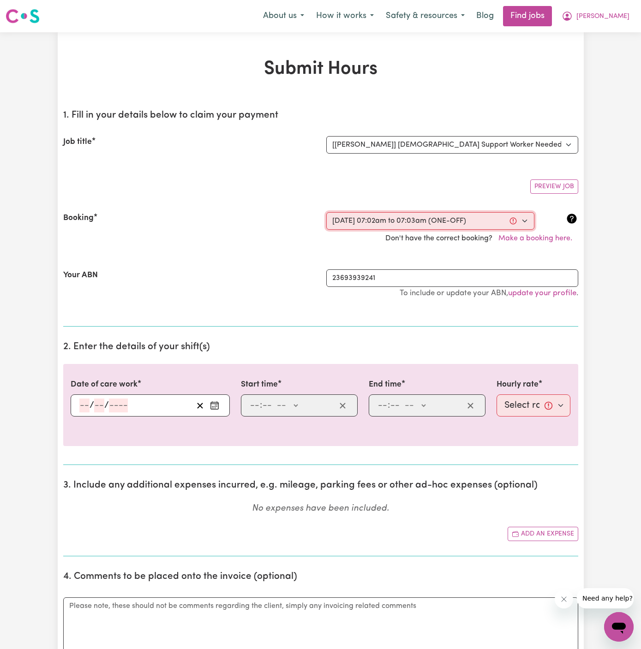
select select "am"
type input "07:03"
type input "7"
type input "3"
select select "am"
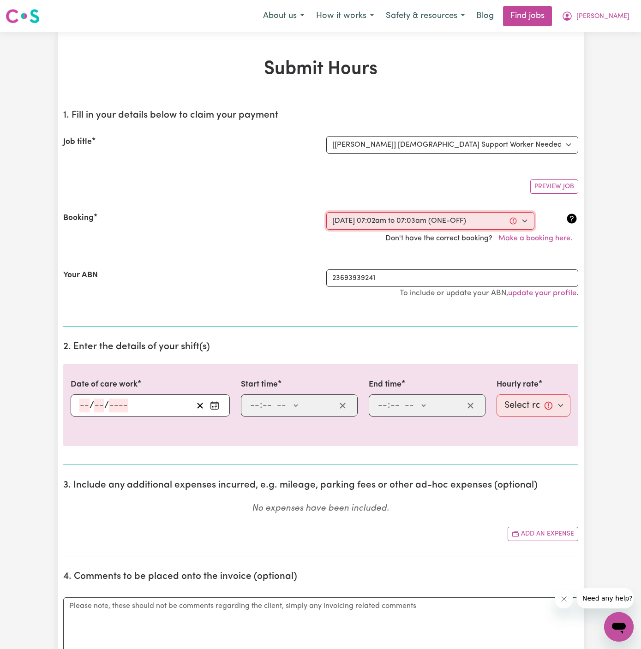
select select "47-Weekday"
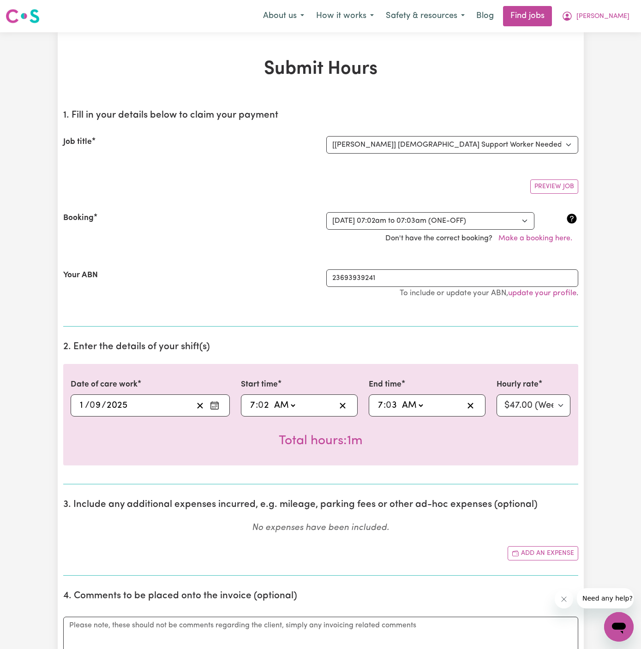
click at [79, 407] on input "1" at bounding box center [82, 406] width 6 height 14
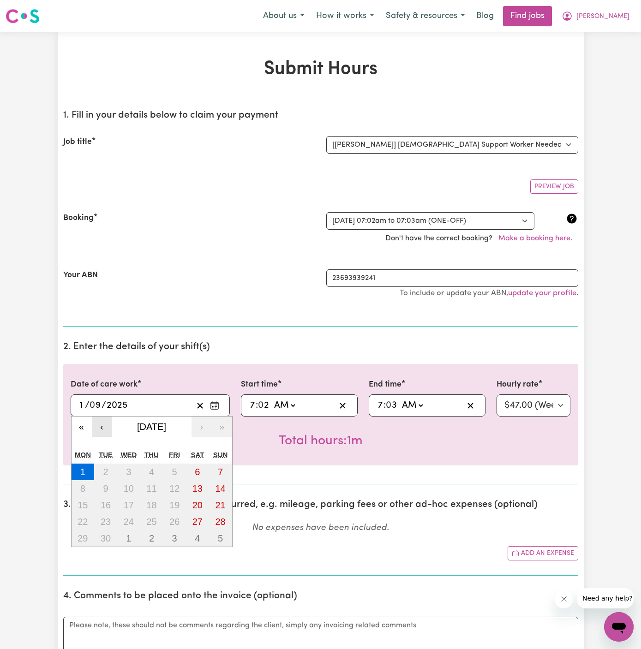
click at [98, 422] on button "‹" at bounding box center [102, 427] width 20 height 20
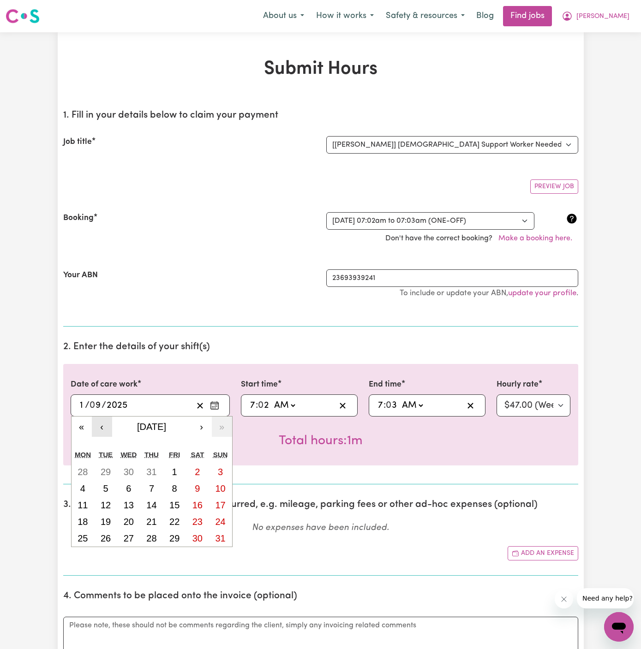
click at [98, 422] on button "‹" at bounding box center [102, 427] width 20 height 20
click at [80, 526] on button "21" at bounding box center [83, 522] width 23 height 17
type input "[DATE]"
type input "21"
type input "7"
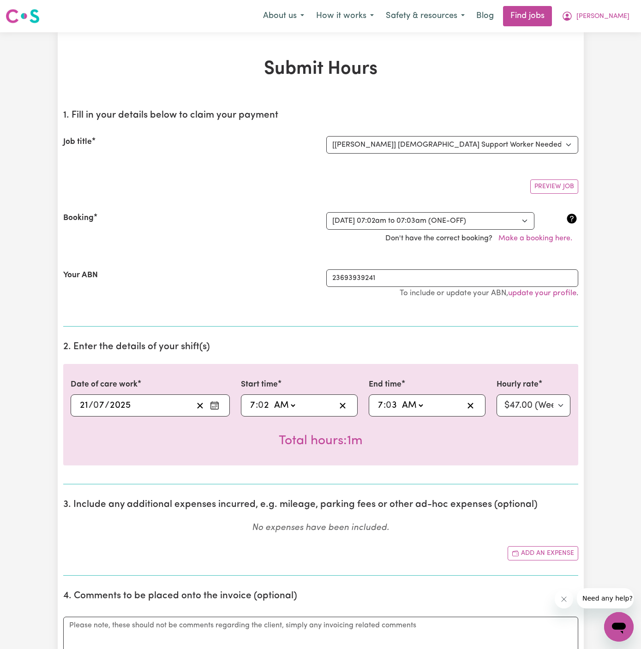
click at [246, 402] on div "07:02 7 : 0 2 AM PM" at bounding box center [299, 406] width 117 height 22
click at [250, 401] on input "7" at bounding box center [253, 406] width 6 height 14
type input "02:02"
type input "2"
type input "0"
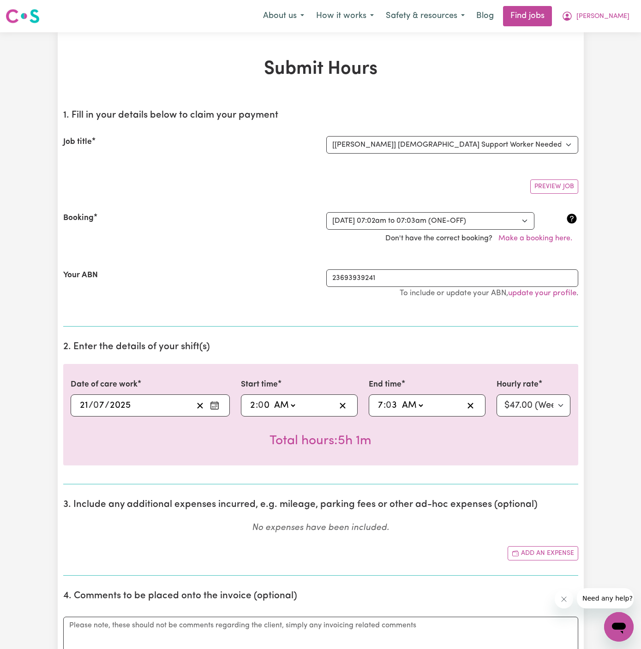
type input "02:00"
type input "00"
click at [287, 399] on select "AM PM" at bounding box center [285, 406] width 25 height 14
select select "pm"
click at [273, 399] on select "AM PM" at bounding box center [285, 406] width 25 height 14
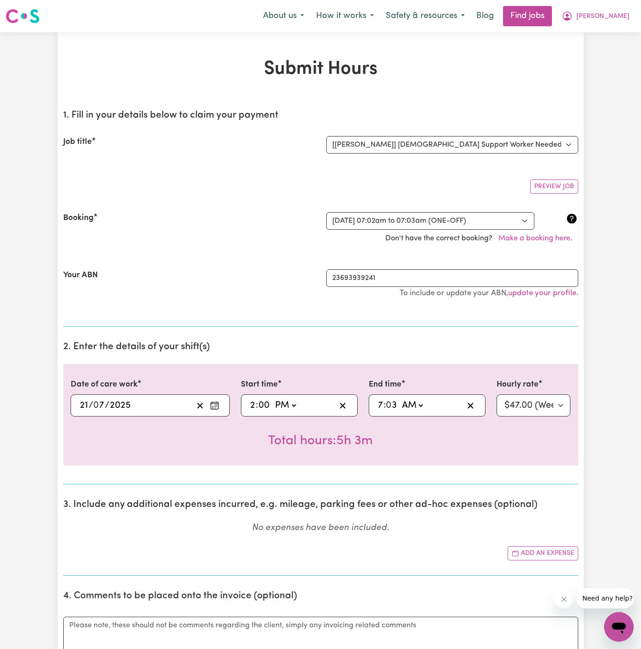
type input "14:00"
type input "0"
click at [380, 405] on input "7" at bounding box center [380, 406] width 6 height 14
type input "11:03"
type input "11"
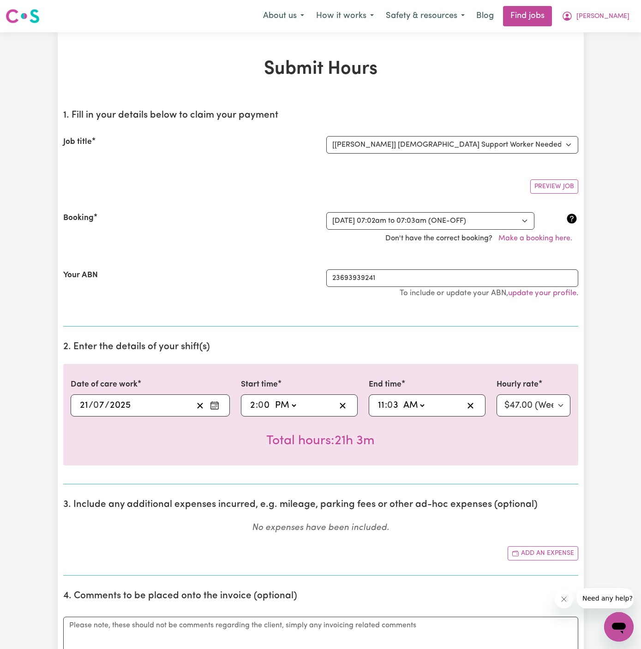
click at [383, 411] on input "11" at bounding box center [380, 406] width 7 height 14
type input "04:03"
type input "4"
type input "04:30"
type input "30"
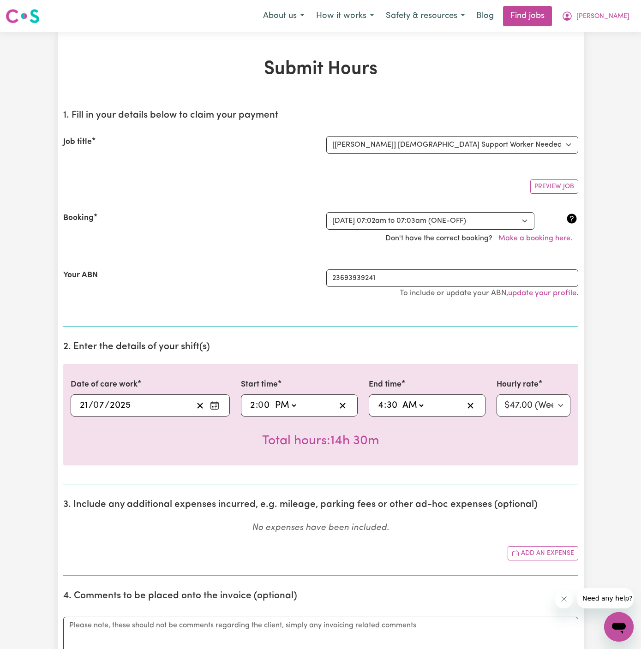
click at [412, 404] on select "AM PM" at bounding box center [412, 406] width 25 height 14
select select "pm"
click at [400, 399] on select "AM PM" at bounding box center [412, 406] width 25 height 14
type input "16:30"
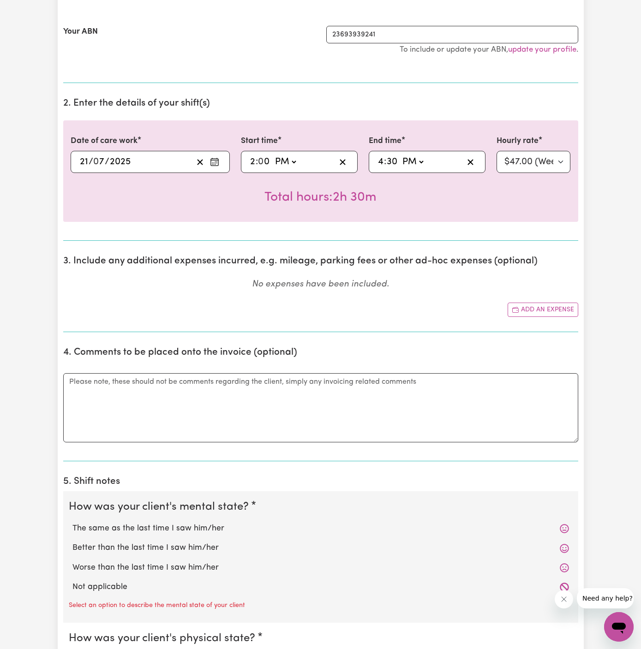
scroll to position [344, 0]
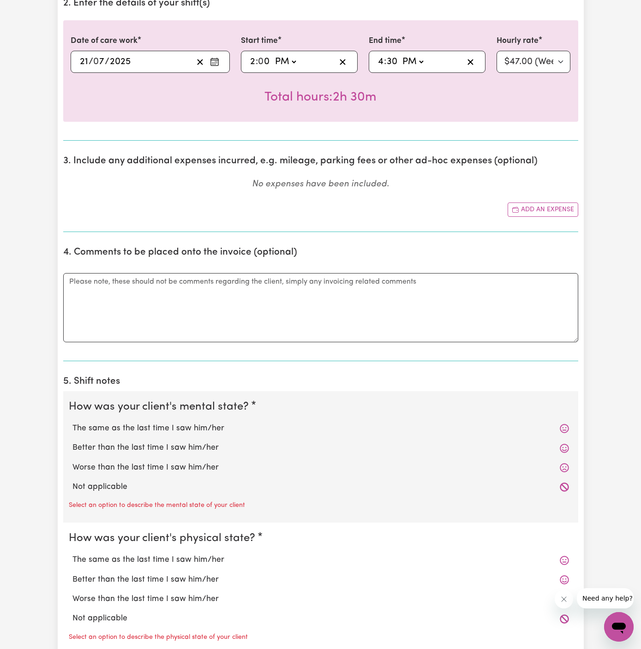
click at [165, 487] on label "Not applicable" at bounding box center [320, 487] width 496 height 12
click at [72, 481] on input "Not applicable" at bounding box center [72, 481] width 0 height 0
radio input "true"
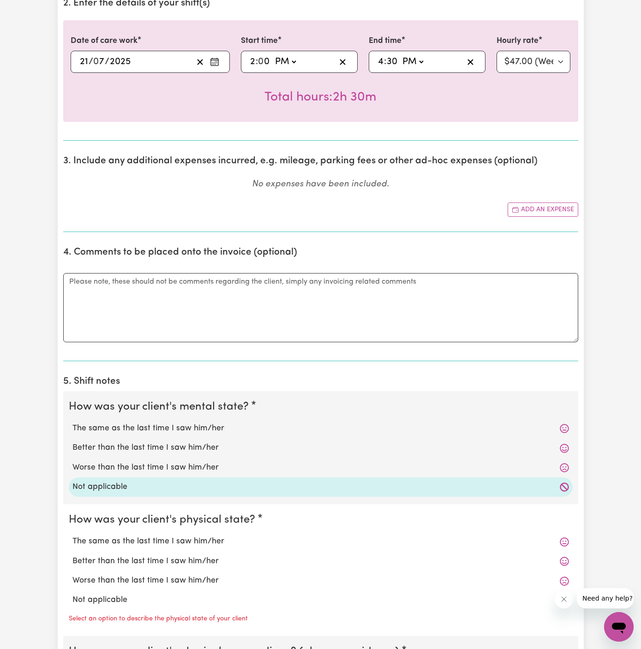
click at [154, 597] on label "Not applicable" at bounding box center [320, 600] width 496 height 12
click at [72, 594] on input "Not applicable" at bounding box center [72, 594] width 0 height 0
radio input "true"
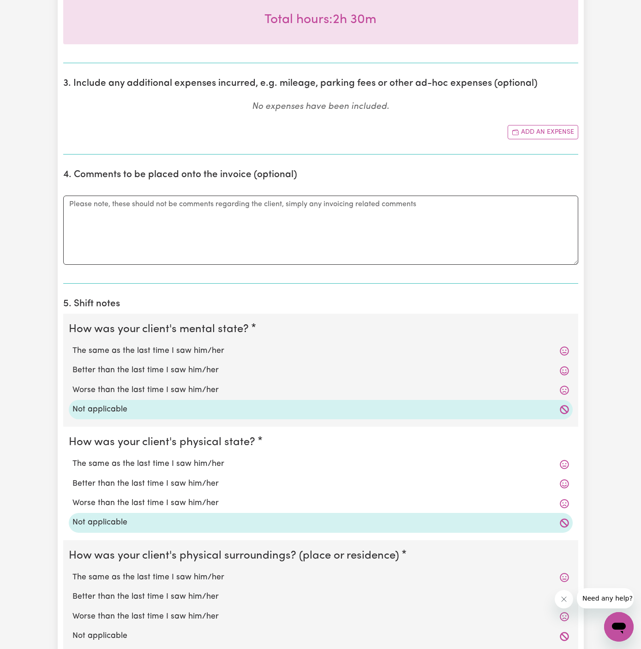
scroll to position [544, 0]
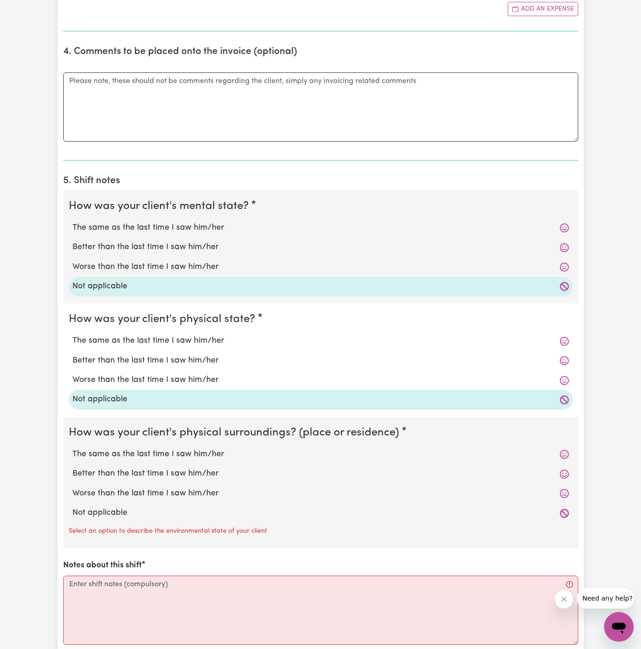
click at [152, 513] on label "Not applicable" at bounding box center [320, 513] width 496 height 12
click at [72, 507] on input "Not applicable" at bounding box center [72, 507] width 0 height 0
radio input "true"
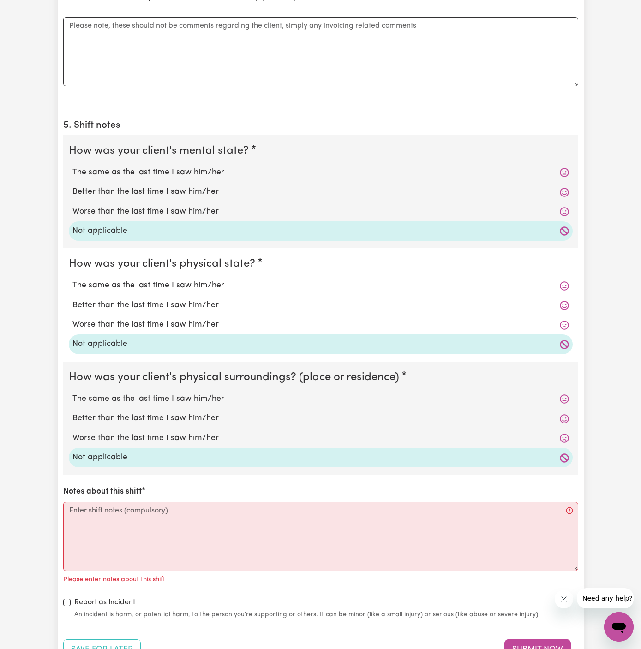
scroll to position [665, 0]
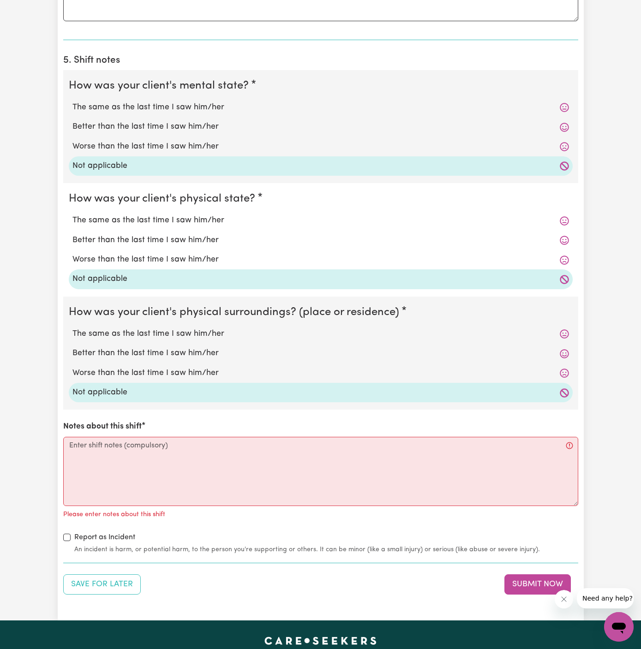
click at [203, 517] on div "Please enter notes about this shift" at bounding box center [320, 513] width 515 height 15
click at [256, 475] on textarea "Notes about this shift" at bounding box center [320, 471] width 515 height 69
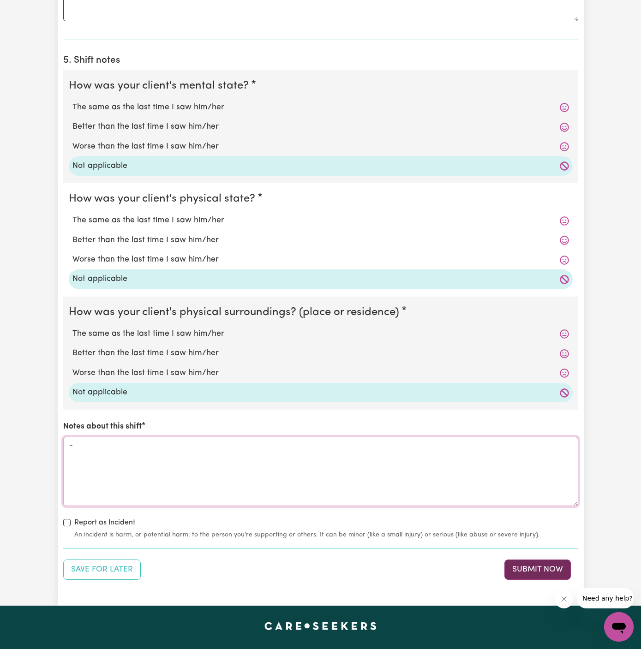
type textarea "-"
click at [550, 564] on button "Submit Now" at bounding box center [537, 570] width 66 height 20
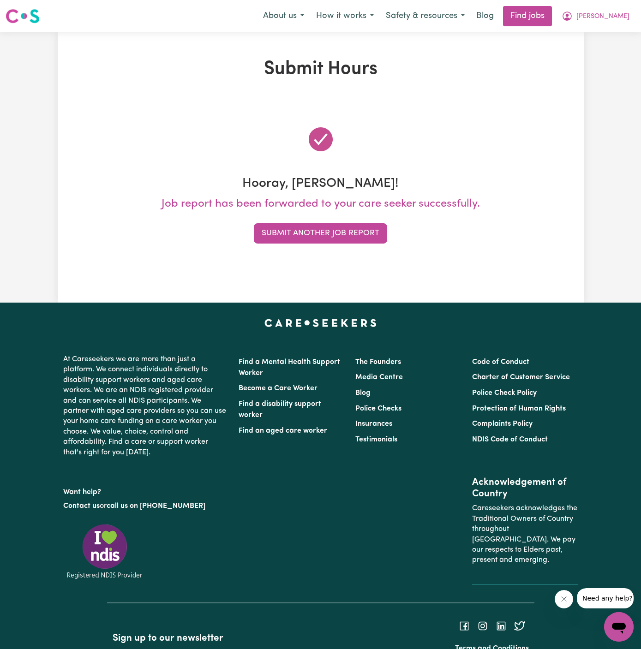
scroll to position [0, 0]
click at [622, 15] on span "[PERSON_NAME]" at bounding box center [602, 17] width 53 height 10
click at [609, 30] on link "My Account" at bounding box center [598, 36] width 73 height 18
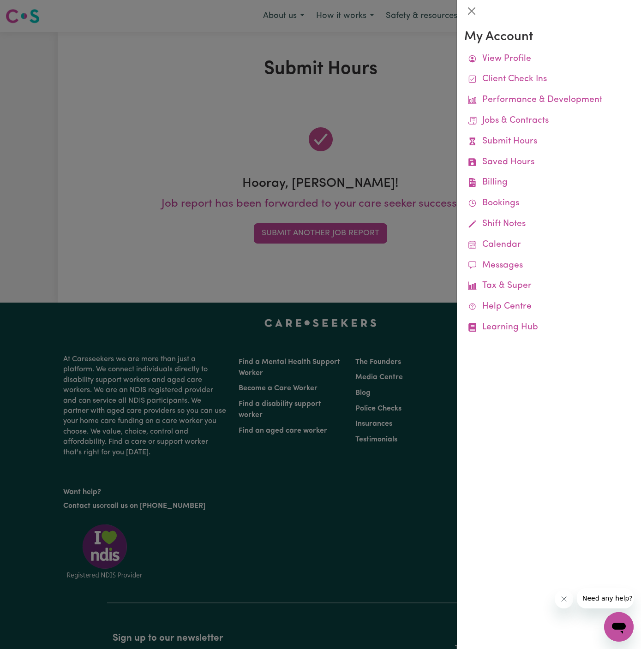
click at [366, 233] on div at bounding box center [320, 324] width 641 height 649
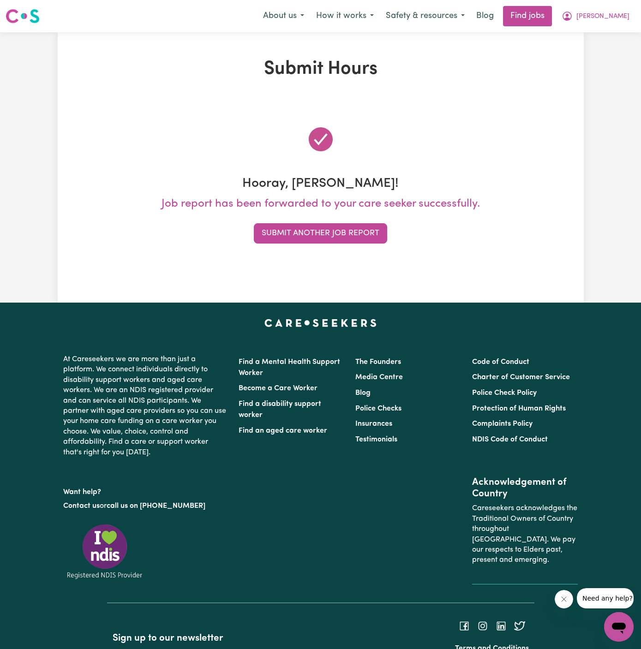
click at [366, 233] on button "Submit Another Job Report" at bounding box center [320, 233] width 133 height 20
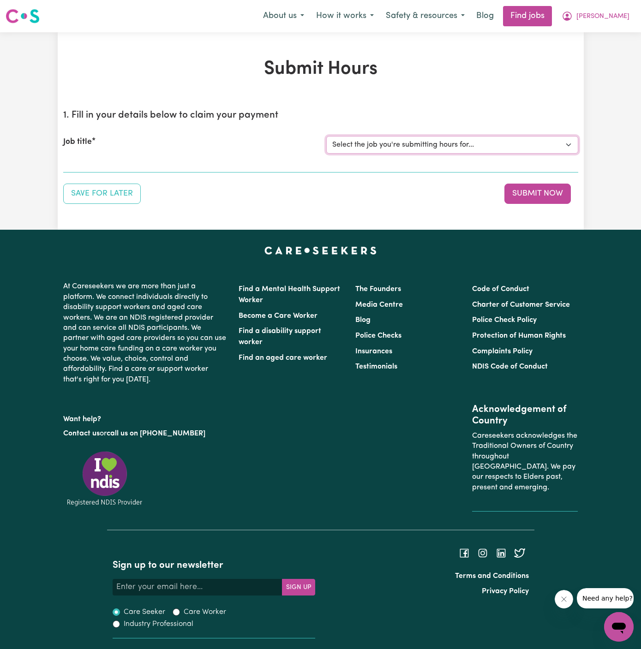
click at [444, 140] on select "Select the job you're submitting hours for... [[PERSON_NAME]] Support worker/cl…" at bounding box center [452, 145] width 252 height 18
select select "12833"
click at [326, 136] on select "Select the job you're submitting hours for... [[PERSON_NAME]] Support worker/cl…" at bounding box center [452, 145] width 252 height 18
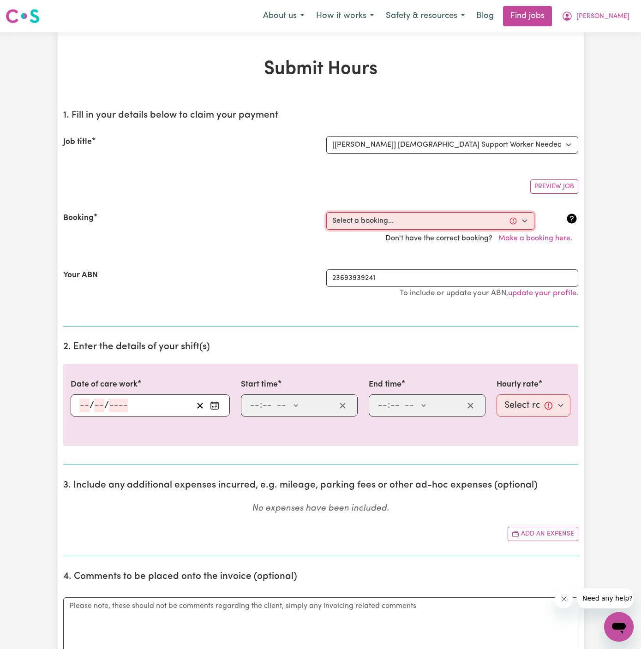
click at [407, 224] on select "Select a booking... [DATE] 09:30am to 11:30am (RECURRING) [DATE] 09:30am to 11:…" at bounding box center [430, 221] width 208 height 18
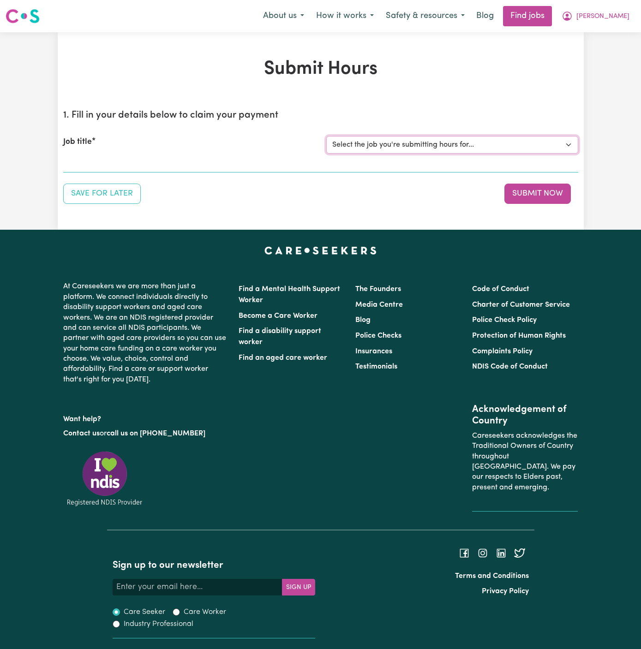
click at [478, 143] on select "Select the job you're submitting hours for... [[PERSON_NAME]] Support worker/cl…" at bounding box center [452, 145] width 252 height 18
select select "12833"
click at [326, 136] on select "Select the job you're submitting hours for... [[PERSON_NAME]] Support worker/cl…" at bounding box center [452, 145] width 252 height 18
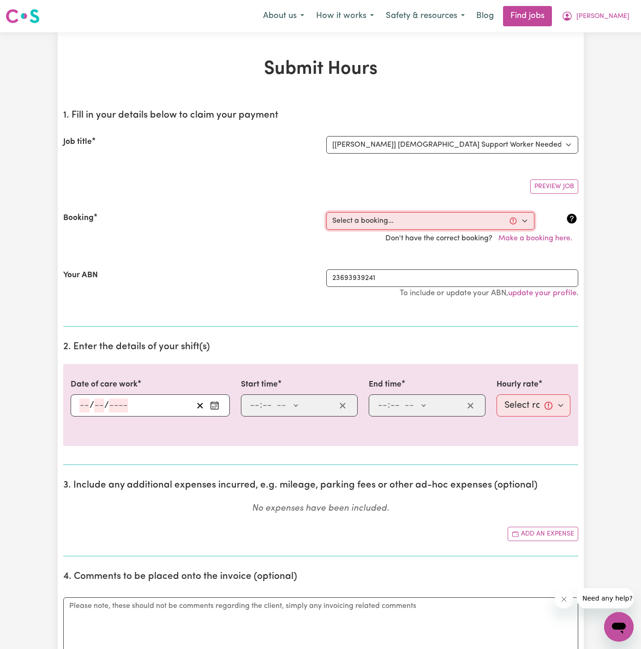
click at [400, 221] on select "Select a booking... Mon, August 4, 2025 - 09:30am to 11:30am (RECURRING) Mon, A…" at bounding box center [430, 221] width 208 height 18
select select "360858"
click at [326, 212] on select "Select a booking... Mon, August 4, 2025 - 09:30am to 11:30am (RECURRING) Mon, A…" at bounding box center [430, 221] width 208 height 18
type input "[DATE]"
type input "1"
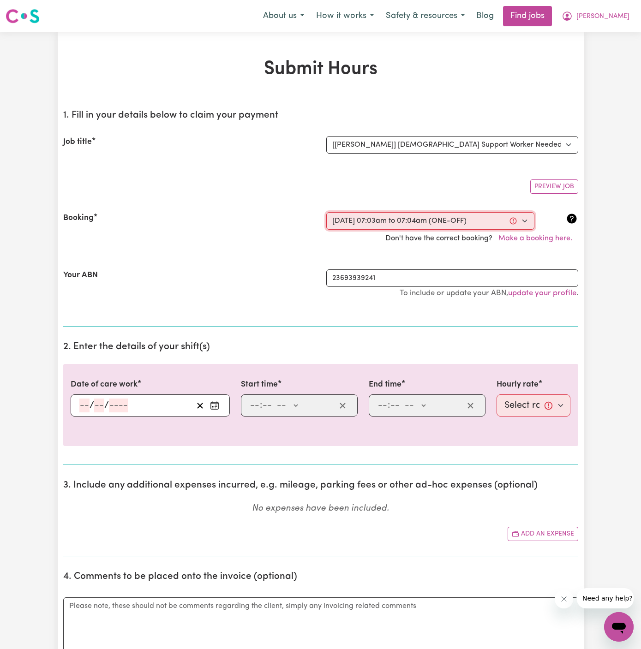
type input "9"
type input "2025"
type input "07:03"
type input "7"
type input "3"
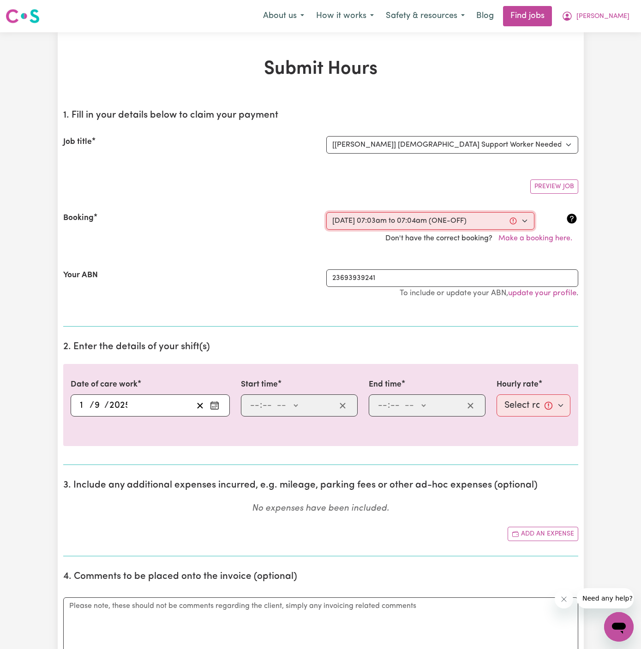
select select "am"
type input "07:04"
type input "7"
type input "4"
select select "am"
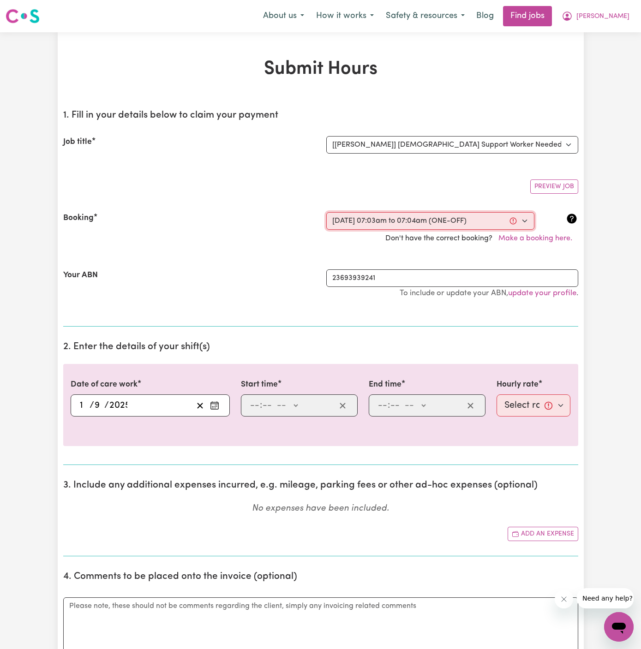
select select "47-Weekday"
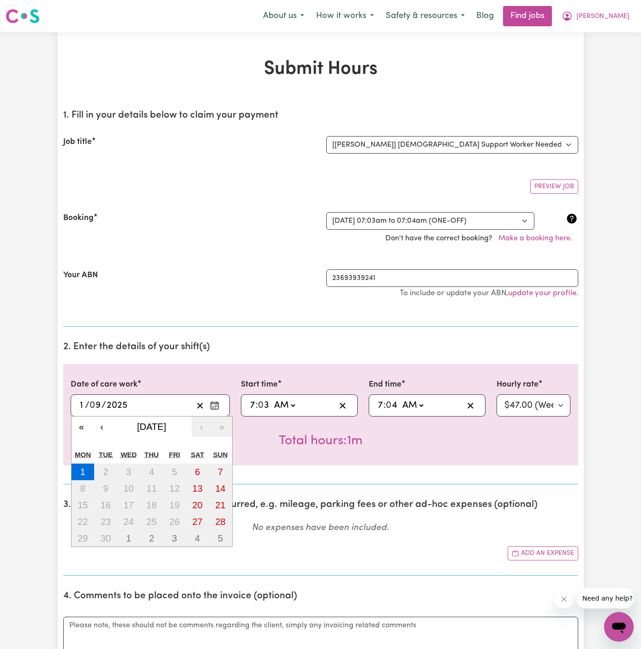
click at [80, 407] on input "1" at bounding box center [82, 406] width 6 height 14
click at [103, 426] on button "‹" at bounding box center [102, 427] width 20 height 20
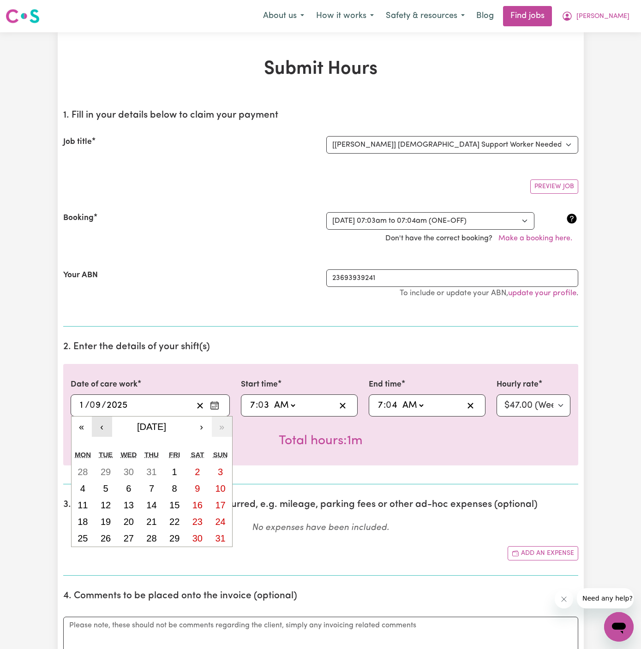
click at [103, 426] on button "‹" at bounding box center [102, 427] width 20 height 20
click at [100, 428] on button "‹" at bounding box center [102, 427] width 20 height 20
click at [77, 538] on button "26" at bounding box center [83, 538] width 23 height 17
type input "[DATE]"
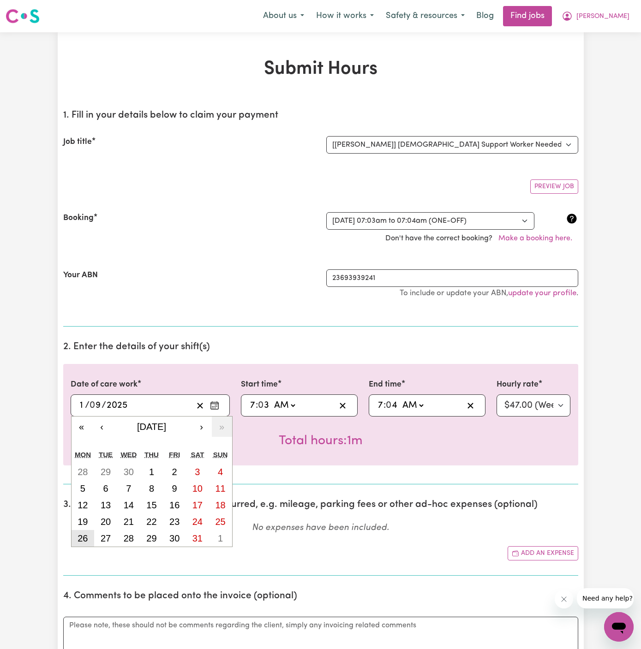
type input "26"
type input "5"
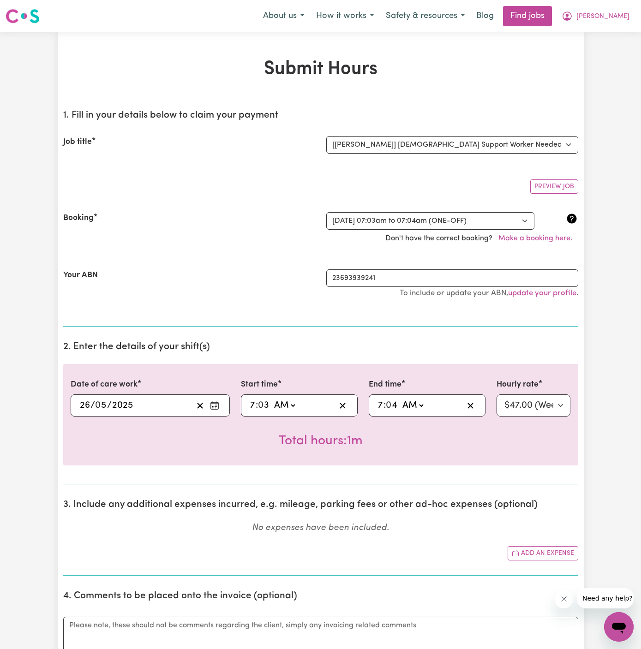
click at [254, 399] on input "7" at bounding box center [253, 406] width 6 height 14
type input "09:03"
type input "9"
type input "09:30"
type input "30"
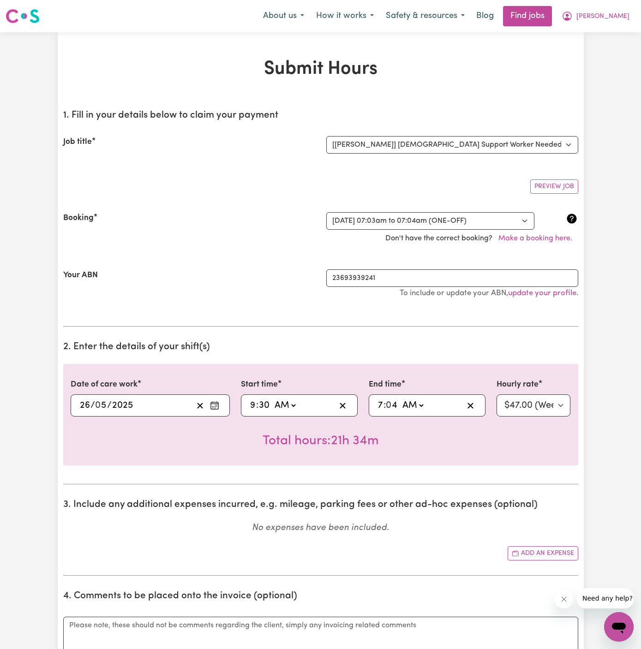
click at [377, 405] on div "07:04 7 : 0 4 AM PM" at bounding box center [420, 406] width 87 height 14
type input "01:04"
type input "1"
type input "11:04"
type input "11"
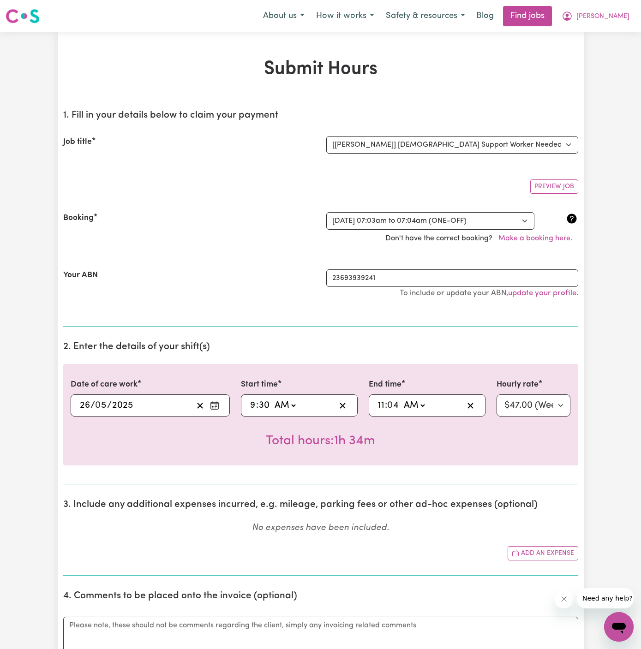
type input "11:03"
type input "3"
type input "11:30"
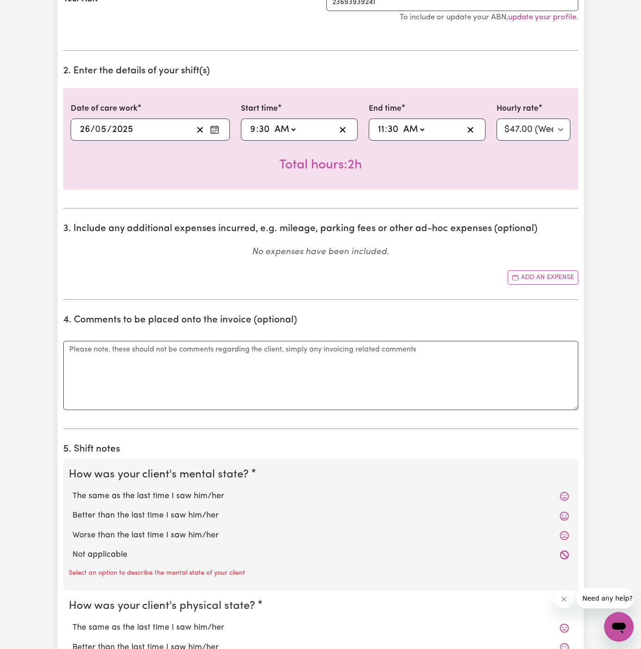
scroll to position [288, 0]
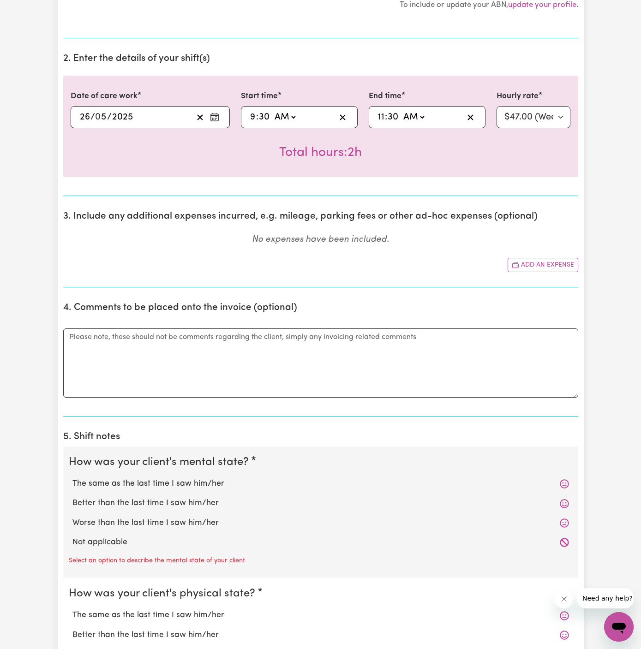
type input "30"
click at [153, 546] on div "Not applicable" at bounding box center [321, 542] width 504 height 19
click at [145, 546] on label "Not applicable" at bounding box center [320, 543] width 496 height 12
click at [72, 537] on input "Not applicable" at bounding box center [72, 536] width 0 height 0
radio input "true"
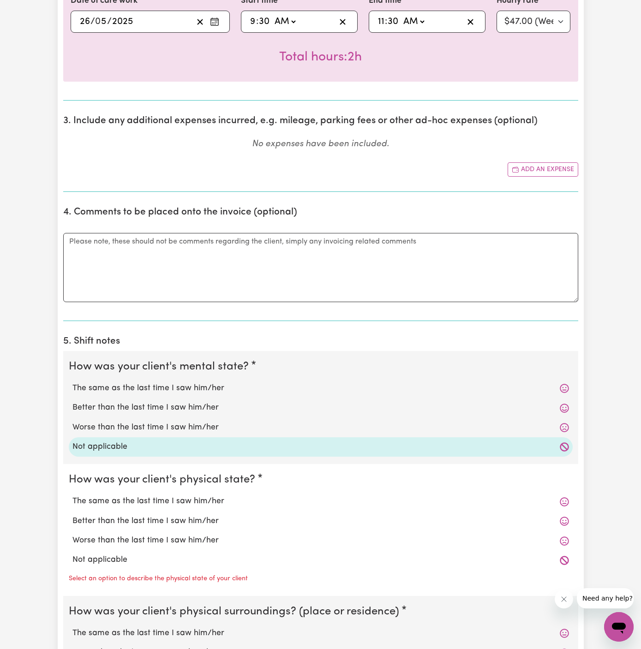
click at [150, 555] on label "Not applicable" at bounding box center [320, 560] width 496 height 12
click at [72, 554] on input "Not applicable" at bounding box center [72, 554] width 0 height 0
radio input "true"
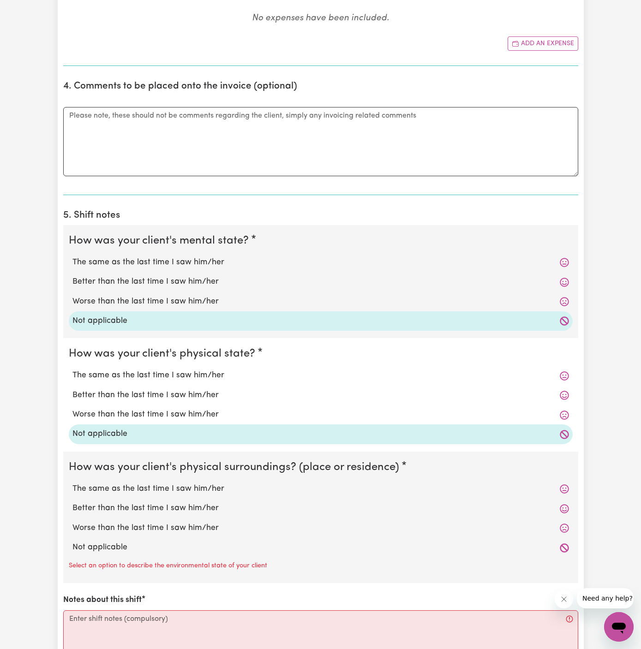
scroll to position [518, 0]
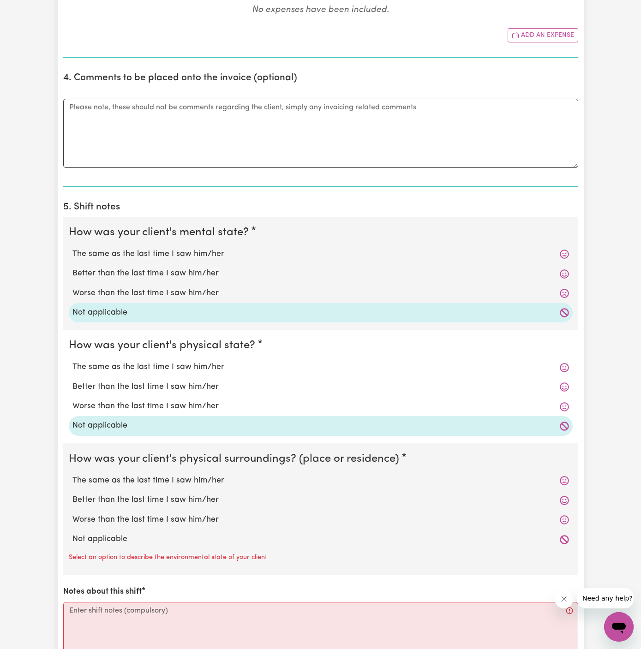
click at [150, 544] on div "Not applicable" at bounding box center [321, 539] width 504 height 19
drag, startPoint x: 154, startPoint y: 542, endPoint x: 156, endPoint y: 555, distance: 13.6
click at [154, 542] on label "Not applicable" at bounding box center [320, 539] width 496 height 12
click at [72, 533] on input "Not applicable" at bounding box center [72, 533] width 0 height 0
radio input "true"
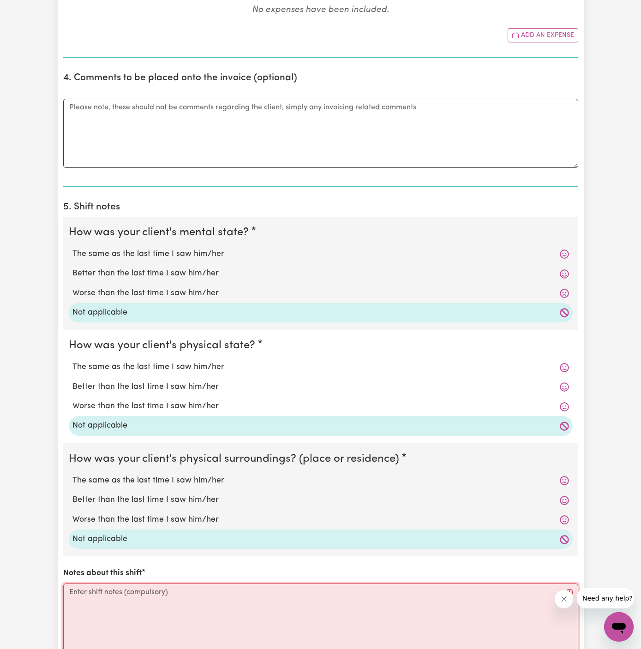
click at [169, 597] on textarea "Notes about this shift" at bounding box center [320, 618] width 515 height 69
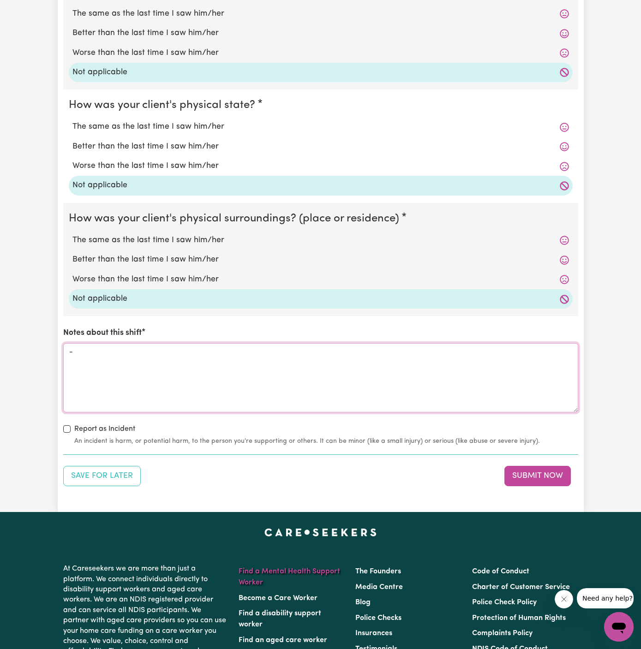
scroll to position [809, 0]
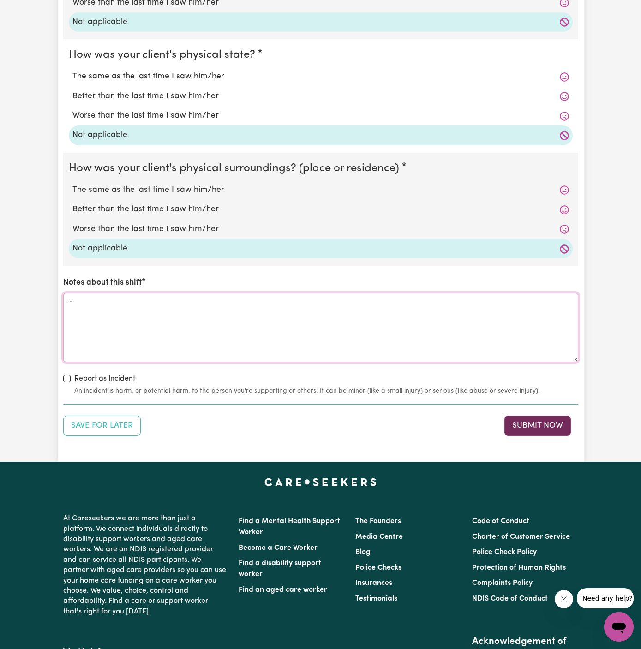
type textarea "-"
click at [545, 422] on button "Submit Now" at bounding box center [537, 426] width 66 height 20
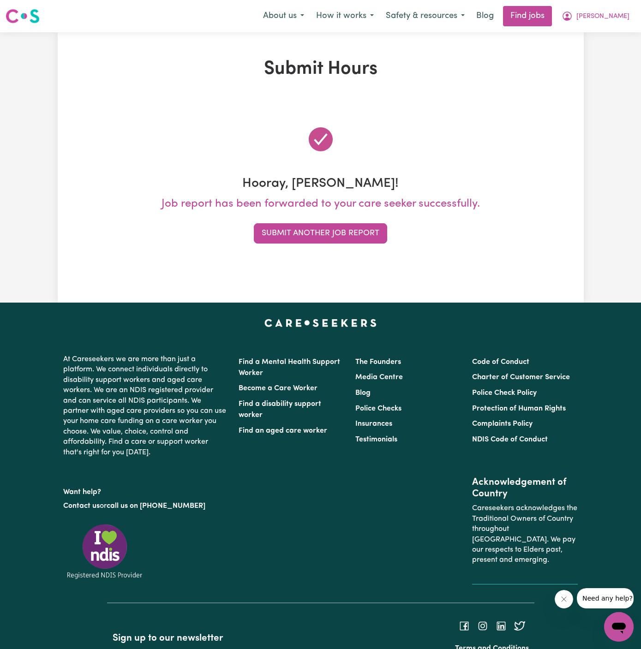
scroll to position [0, 0]
click at [347, 243] on div "Submit Another Job Report" at bounding box center [320, 233] width 515 height 20
click at [340, 230] on button "Submit Another Job Report" at bounding box center [320, 233] width 133 height 20
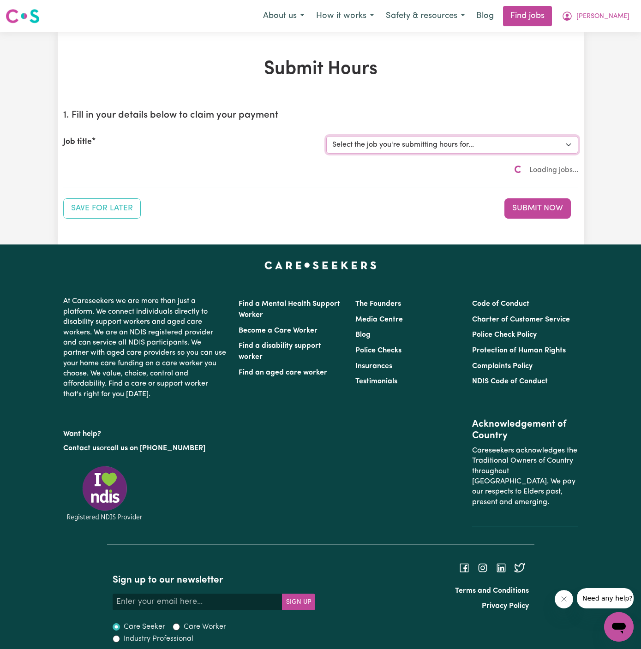
click at [421, 137] on select "Select the job you're submitting hours for... [[PERSON_NAME]] Support worker/cl…" at bounding box center [452, 145] width 252 height 18
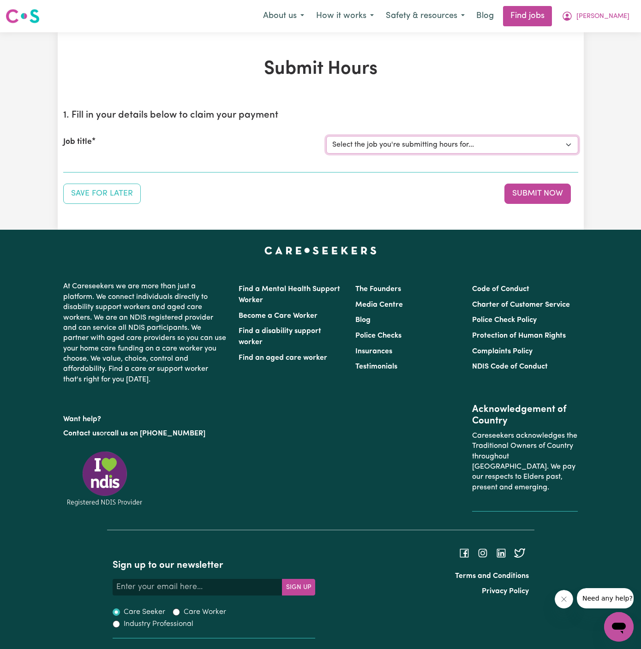
select select "12833"
click at [326, 136] on select "Select the job you're submitting hours for... [[PERSON_NAME]] Support worker/cl…" at bounding box center [452, 145] width 252 height 18
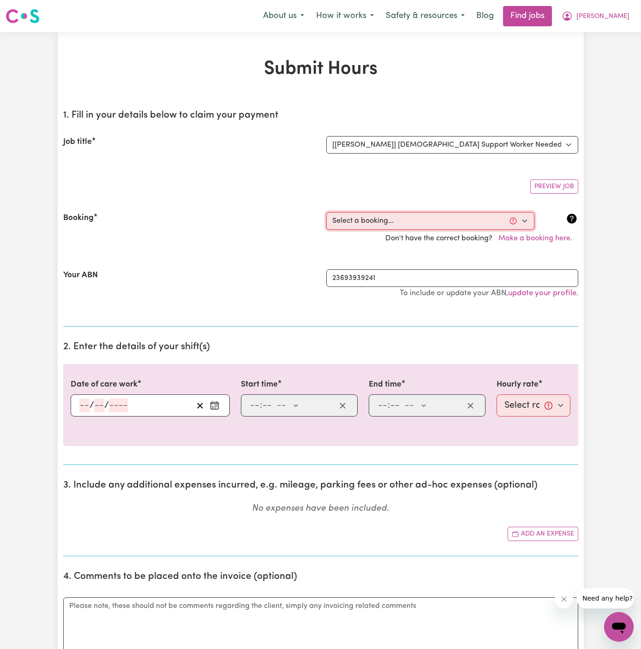
click at [420, 222] on select "Select a booking... Mon, August 4, 2025 - 09:30am to 11:30am (RECURRING) Mon, A…" at bounding box center [430, 221] width 208 height 18
select select "360859"
click at [326, 212] on select "Select a booking... Mon, August 4, 2025 - 09:30am to 11:30am (RECURRING) Mon, A…" at bounding box center [430, 221] width 208 height 18
type input "[DATE]"
type input "1"
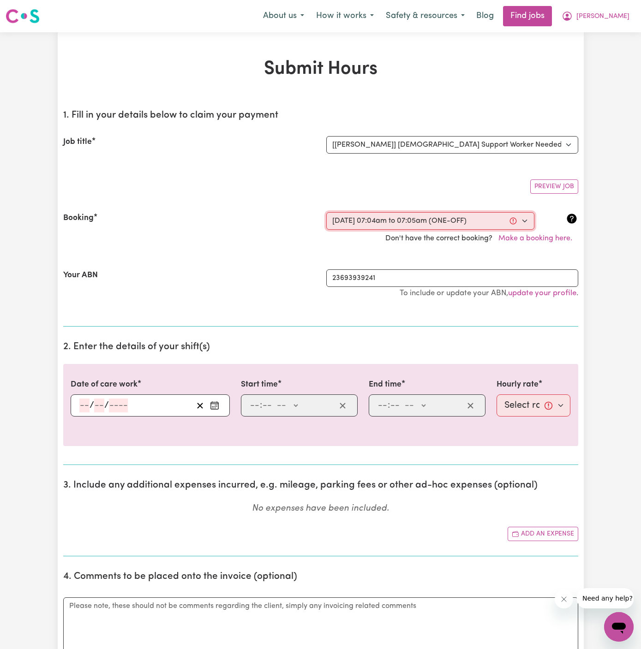
type input "9"
type input "2025"
type input "07:04"
type input "7"
type input "4"
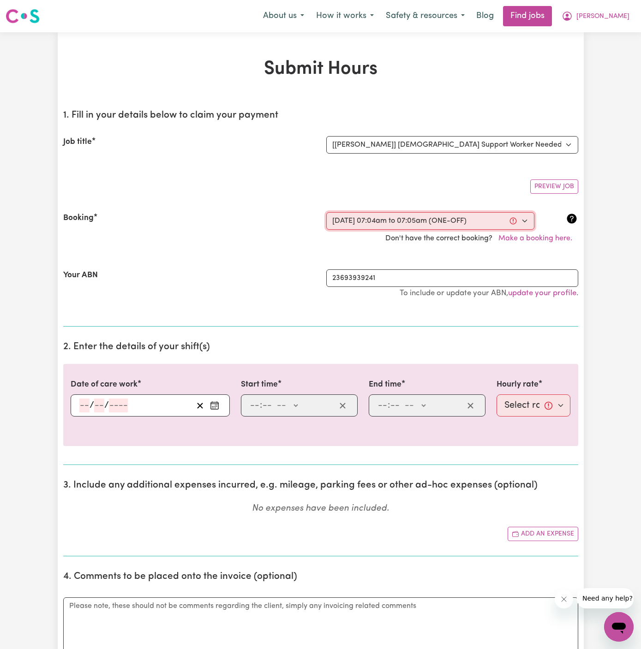
select select "am"
type input "07:05"
type input "7"
type input "5"
select select "am"
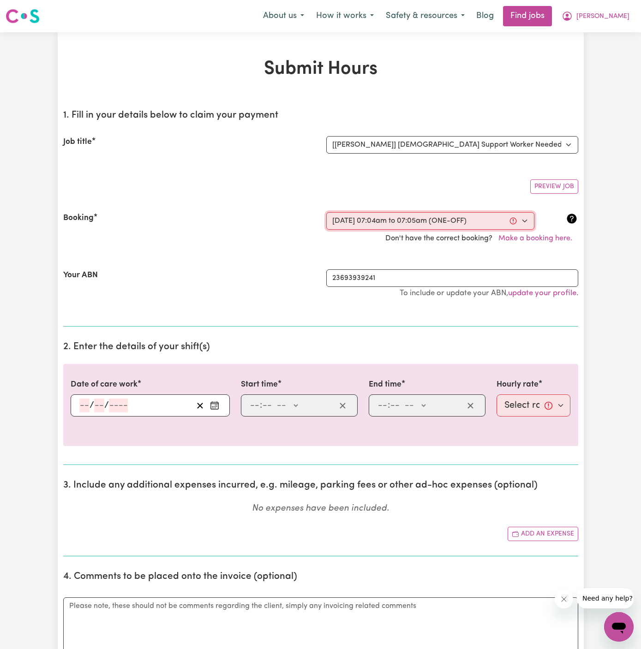
select select "47-Weekday"
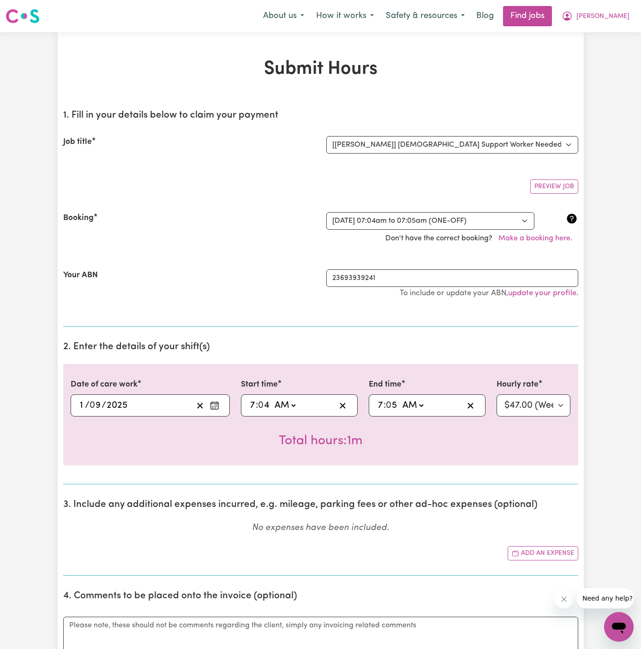
click at [80, 400] on input "1" at bounding box center [82, 406] width 6 height 14
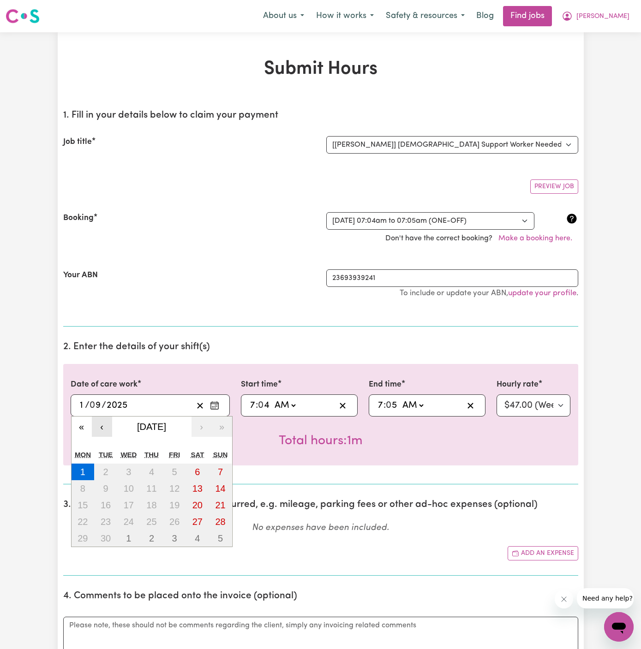
click at [102, 417] on button "‹" at bounding box center [102, 427] width 20 height 20
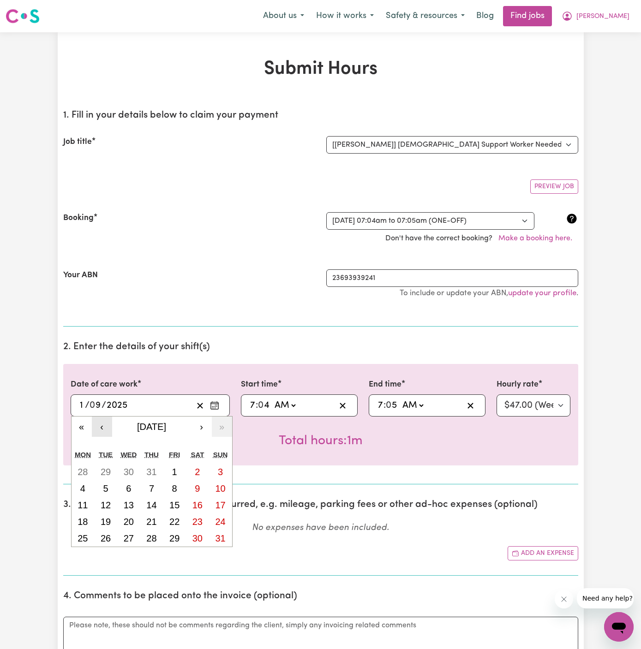
click at [102, 417] on button "‹" at bounding box center [102, 427] width 20 height 20
click at [83, 522] on abbr "21" at bounding box center [83, 522] width 10 height 10
type input "[DATE]"
type input "21"
type input "7"
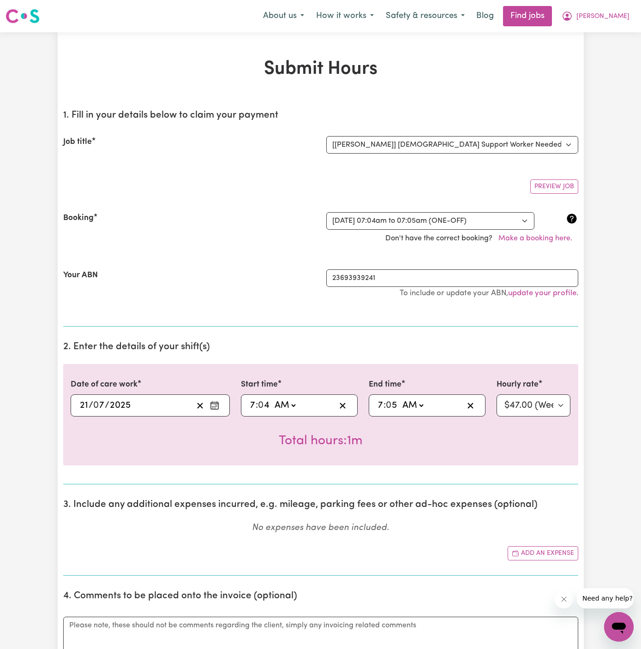
click at [251, 405] on input "7" at bounding box center [253, 406] width 6 height 14
type input "01:04"
type input "1"
type input "09:04"
type input "9"
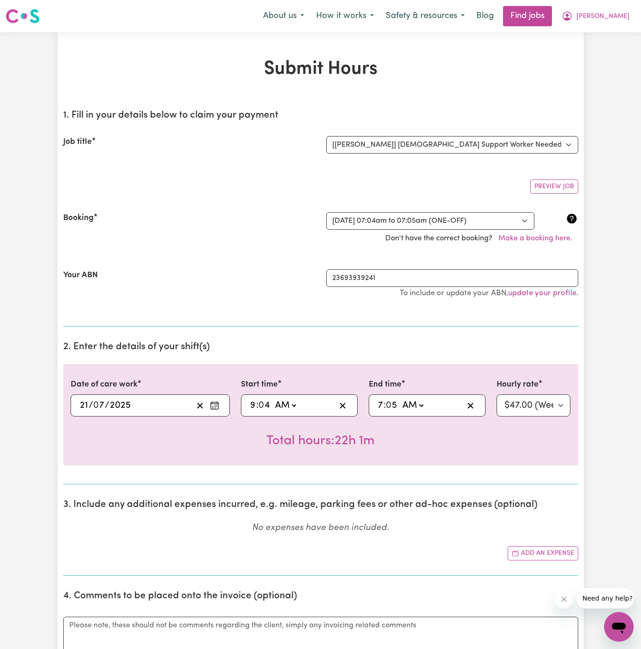
type input "09:03"
type input "3"
type input "09:30"
type input "30"
click at [382, 404] on input "7" at bounding box center [380, 406] width 6 height 14
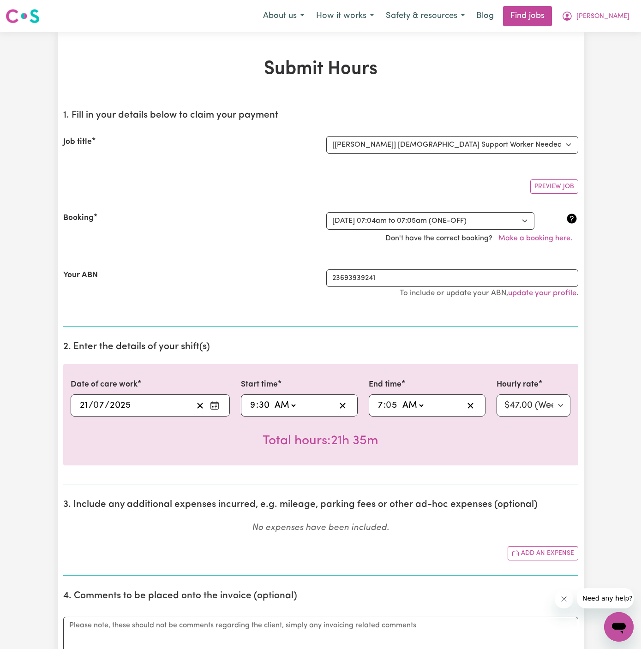
type input "01:05"
type input "1"
type input "11:05"
type input "11"
type input "11:03"
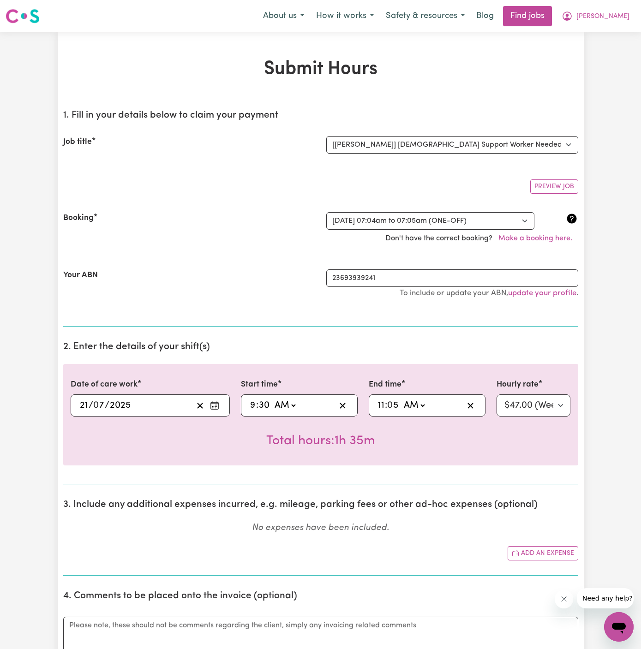
type input "3"
type input "11:30"
type input "30"
click at [448, 422] on div "Total hours: 2h" at bounding box center [321, 434] width 500 height 34
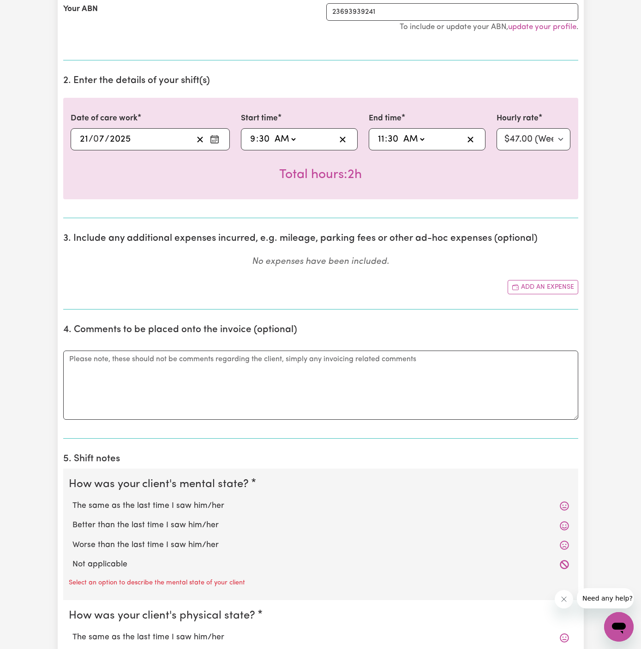
scroll to position [272, 0]
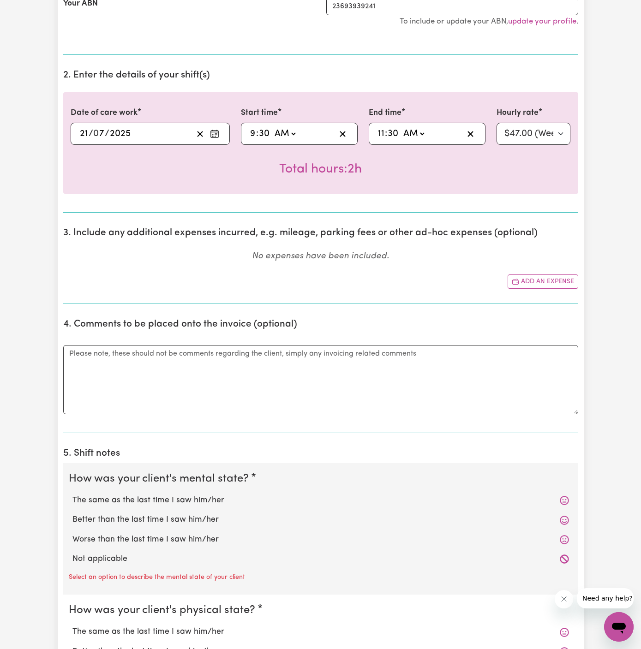
click at [155, 554] on label "Not applicable" at bounding box center [320, 559] width 496 height 12
click at [72, 553] on input "Not applicable" at bounding box center [72, 553] width 0 height 0
radio input "true"
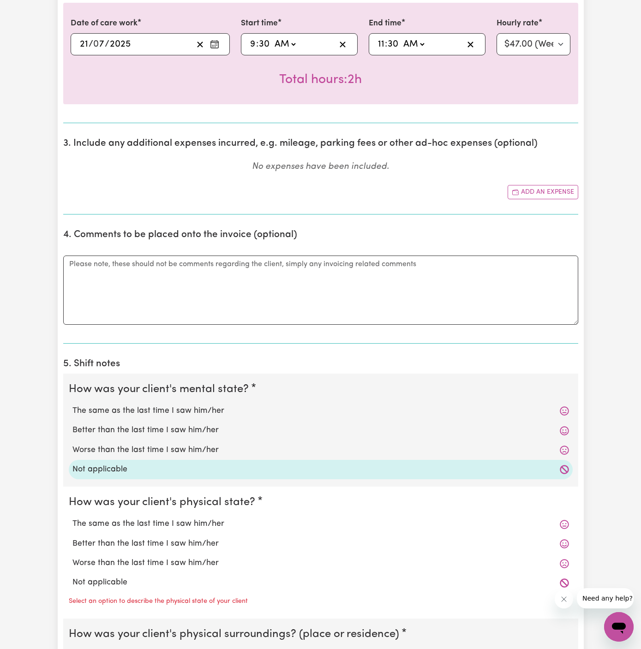
click at [152, 577] on label "Not applicable" at bounding box center [320, 583] width 496 height 12
click at [72, 576] on input "Not applicable" at bounding box center [72, 576] width 0 height 0
radio input "true"
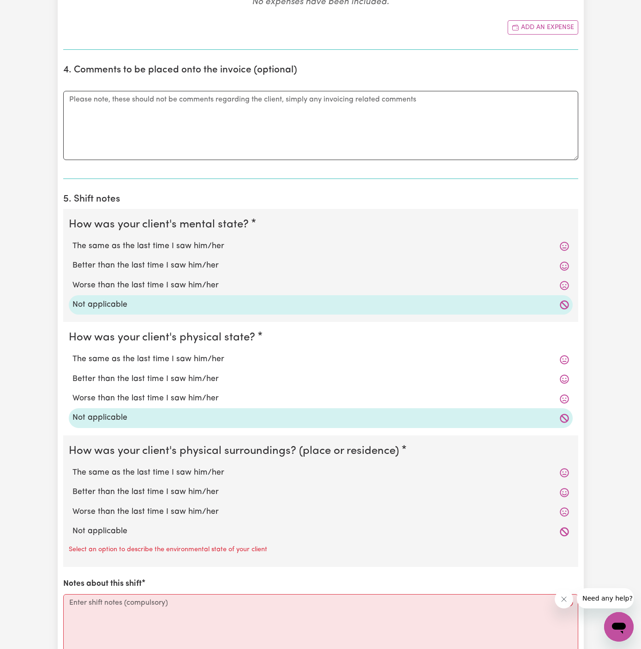
scroll to position [568, 0]
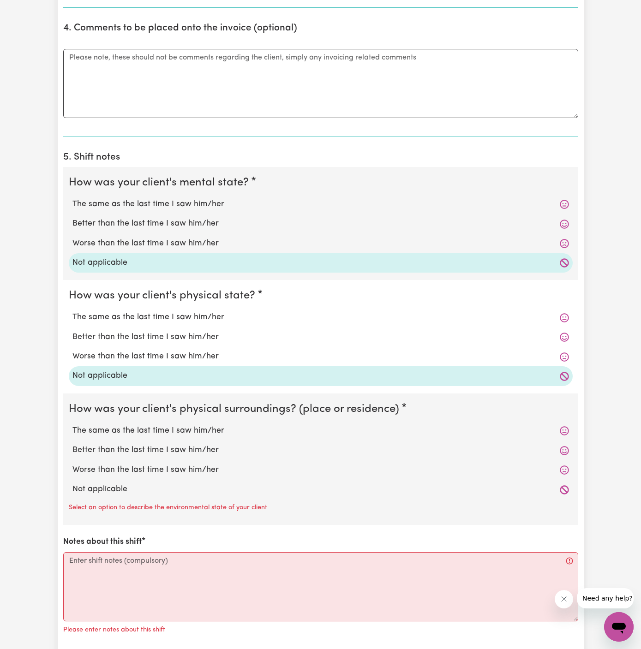
click at [163, 480] on div "Not applicable" at bounding box center [321, 489] width 504 height 19
click at [195, 486] on label "Not applicable" at bounding box center [320, 490] width 496 height 12
click at [72, 484] on input "Not applicable" at bounding box center [72, 483] width 0 height 0
radio input "true"
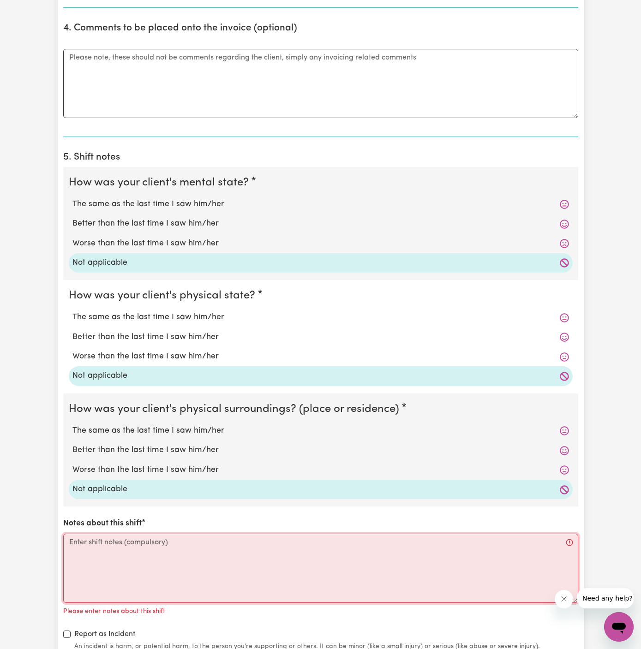
click at [205, 545] on textarea "Notes about this shift" at bounding box center [320, 568] width 515 height 69
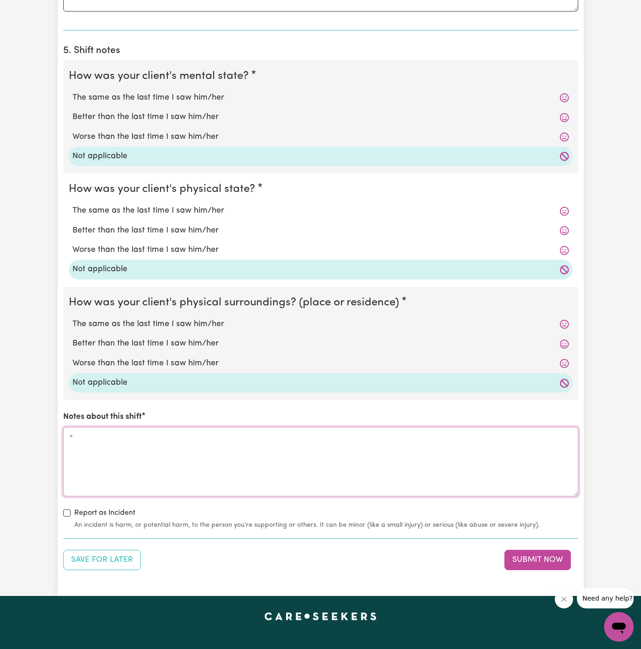
scroll to position [874, 0]
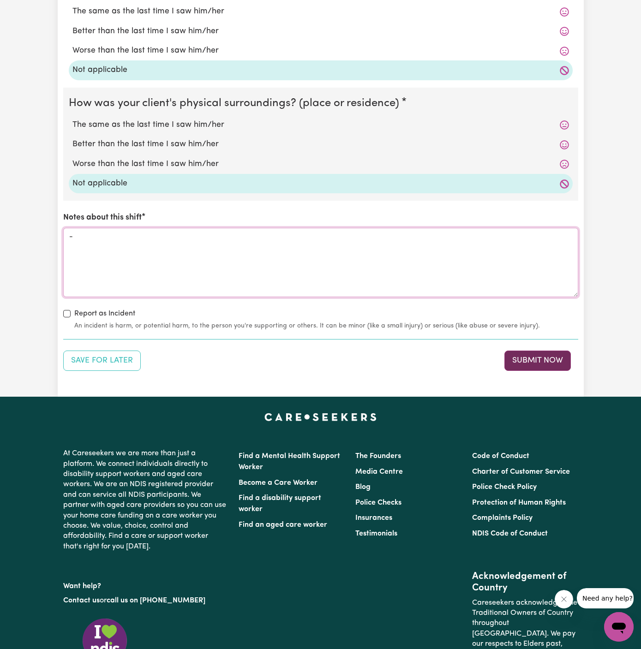
type textarea "-"
click at [550, 353] on button "Submit Now" at bounding box center [537, 361] width 66 height 20
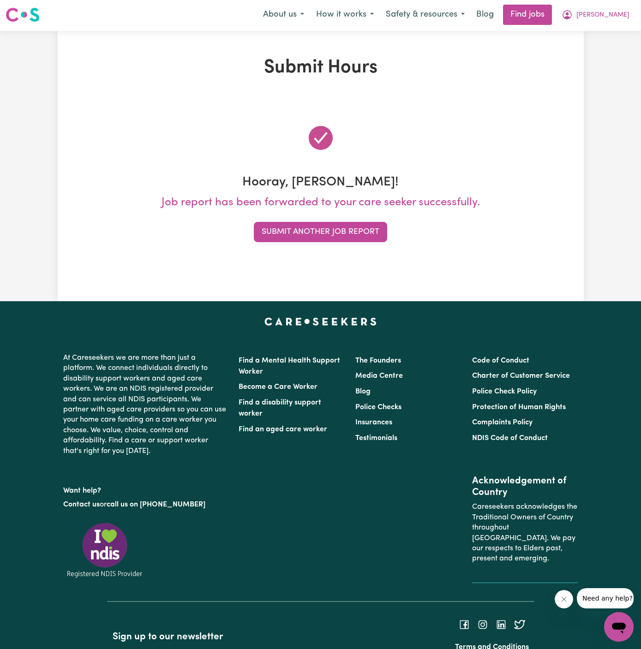
scroll to position [0, 0]
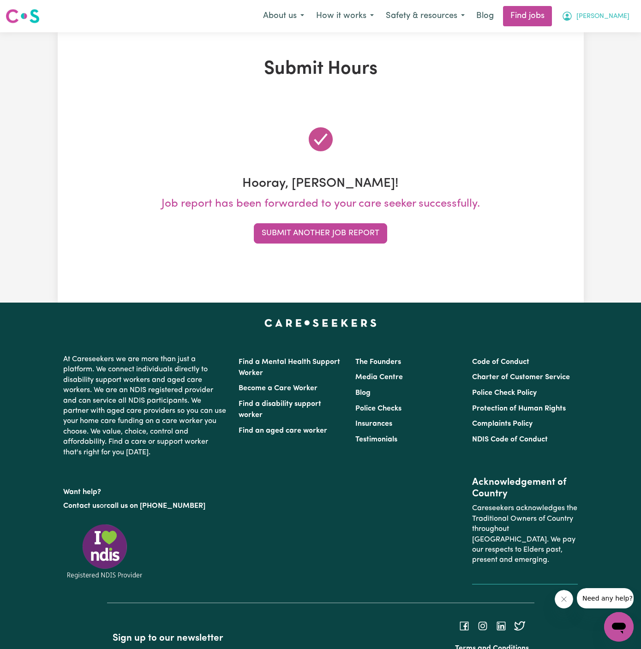
click at [631, 18] on button "[PERSON_NAME]" at bounding box center [596, 15] width 80 height 19
click at [611, 30] on link "My Account" at bounding box center [598, 36] width 73 height 18
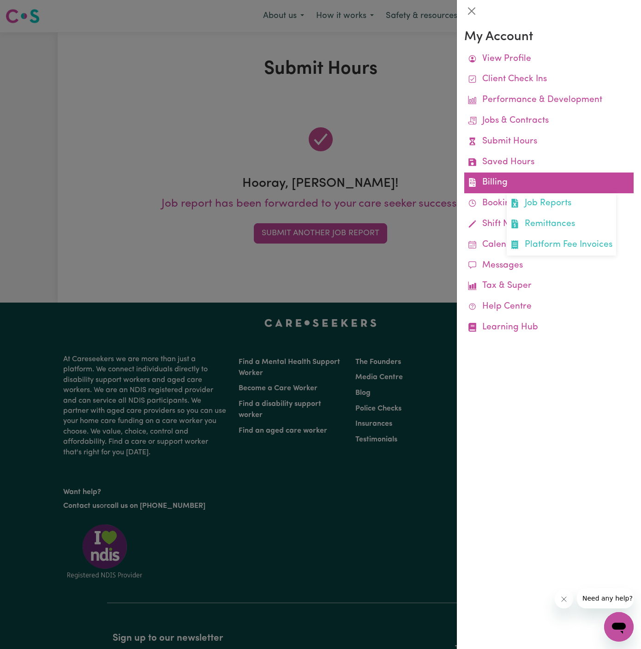
click at [503, 185] on link "Billing Job Reports Remittances Platform Fee Invoices" at bounding box center [548, 183] width 169 height 21
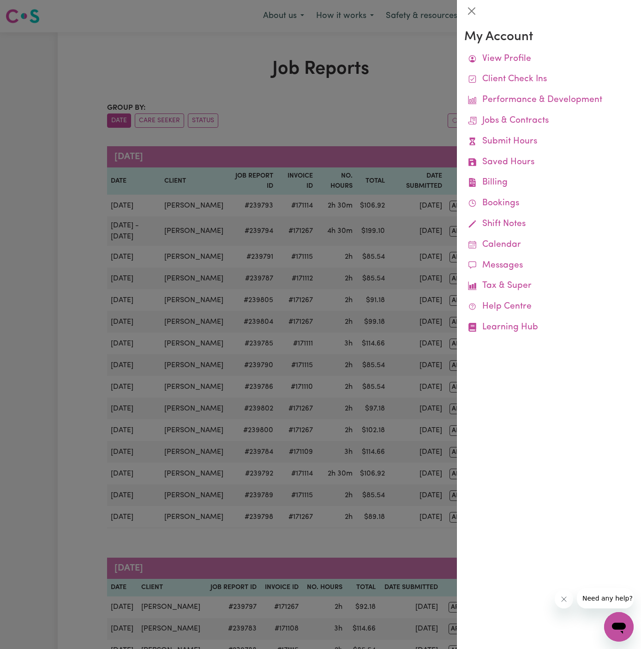
click at [311, 118] on div at bounding box center [320, 324] width 641 height 649
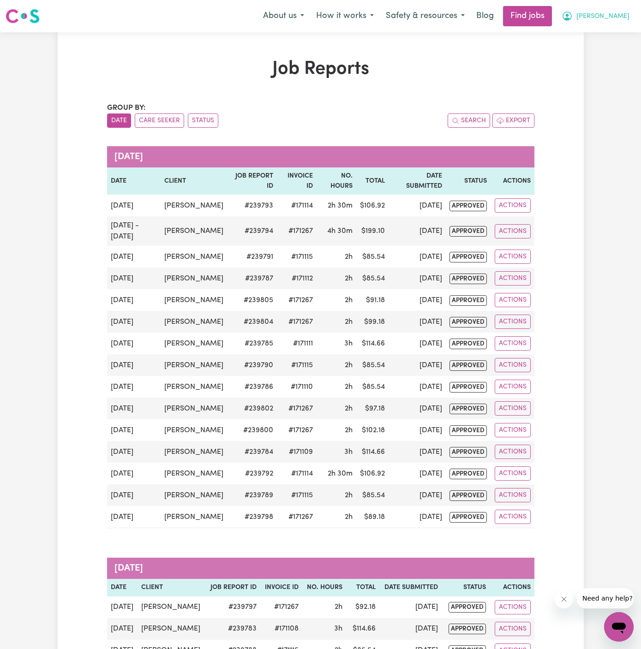
click at [614, 11] on button "[PERSON_NAME]" at bounding box center [596, 15] width 80 height 19
click at [614, 25] on button "[PERSON_NAME]" at bounding box center [596, 15] width 80 height 19
click at [614, 13] on span "[PERSON_NAME]" at bounding box center [602, 17] width 53 height 10
click at [614, 14] on span "[PERSON_NAME]" at bounding box center [602, 17] width 53 height 10
click at [610, 19] on span "[PERSON_NAME]" at bounding box center [602, 17] width 53 height 10
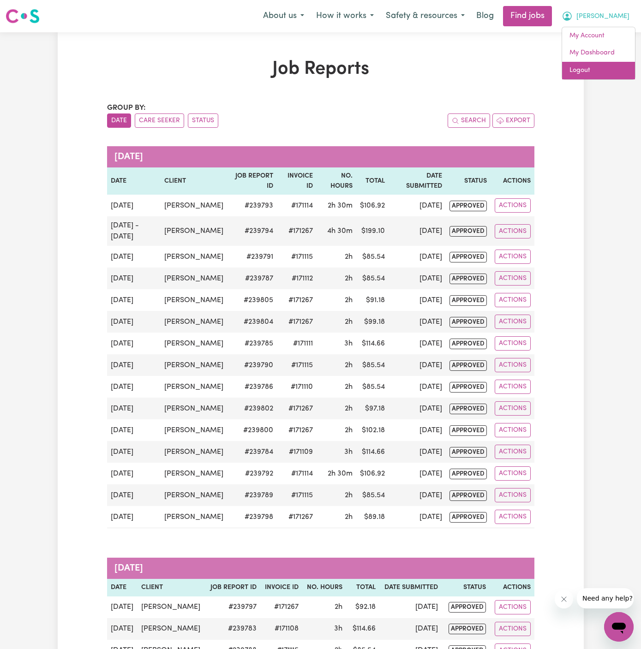
click at [607, 63] on link "Logout" at bounding box center [598, 71] width 73 height 18
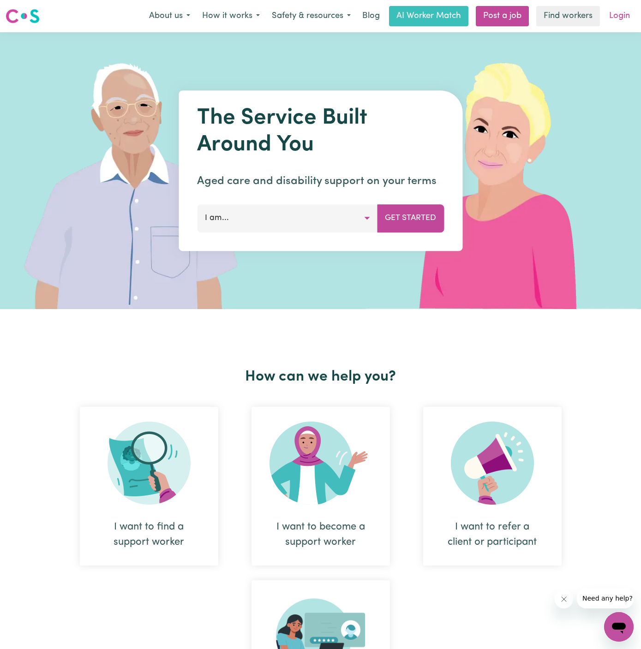
click at [623, 20] on link "Login" at bounding box center [620, 16] width 32 height 20
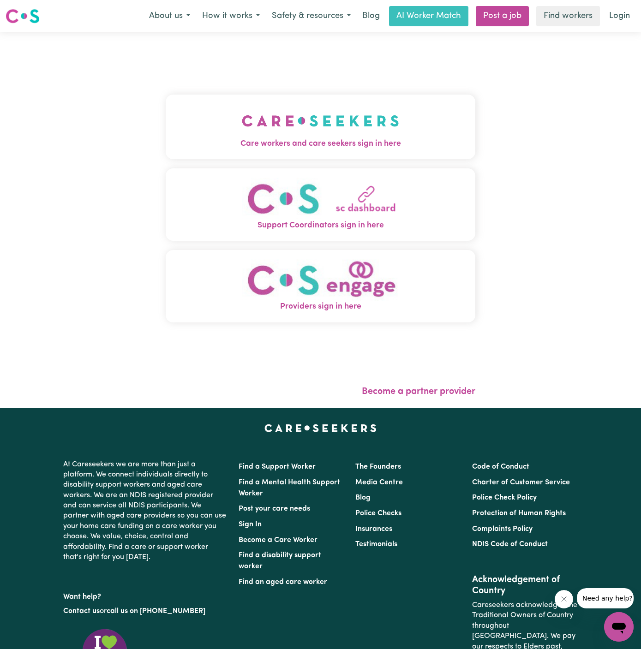
click at [317, 145] on span "Care workers and care seekers sign in here" at bounding box center [321, 144] width 310 height 12
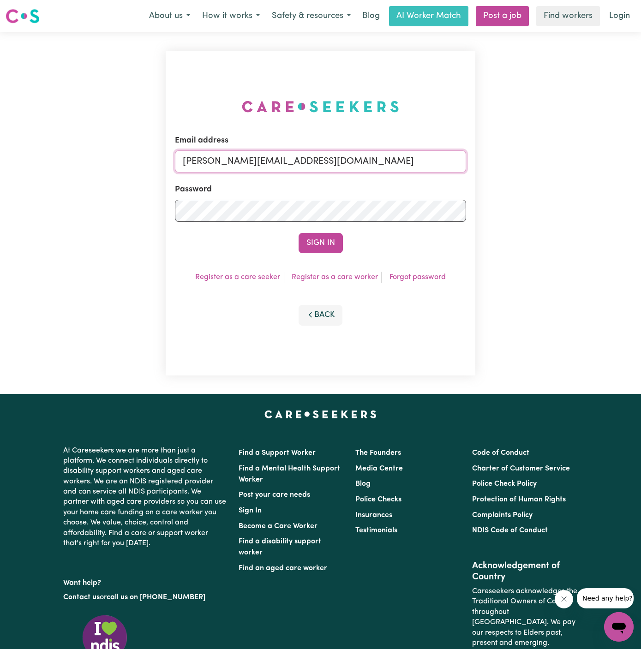
click at [414, 162] on input "dyan@careseekers.com.au" at bounding box center [320, 161] width 291 height 22
drag, startPoint x: 231, startPoint y: 167, endPoint x: 647, endPoint y: 189, distance: 417.2
click at [640, 189] on html "Menu About us How it works Safety & resources Blog AI Worker Match Post a job F…" at bounding box center [320, 395] width 641 height 791
click at [299, 233] on button "Sign In" at bounding box center [321, 243] width 44 height 20
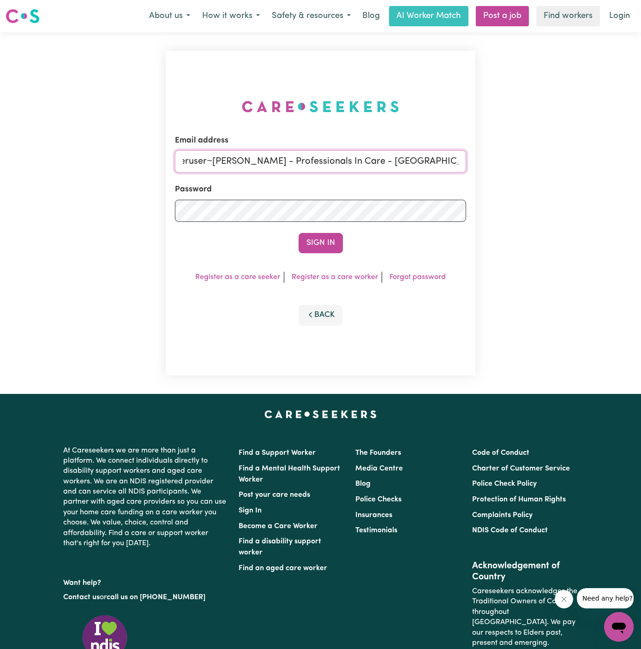
drag, startPoint x: 232, startPoint y: 161, endPoint x: 671, endPoint y: 164, distance: 439.3
click at [640, 164] on html "Menu About us How it works Safety & resources Blog AI Worker Match Post a job F…" at bounding box center [320, 395] width 641 height 791
paste input "PIC@careseekers.com.au"
type input "superuser~RhondaPIC@careseekers.com.au"
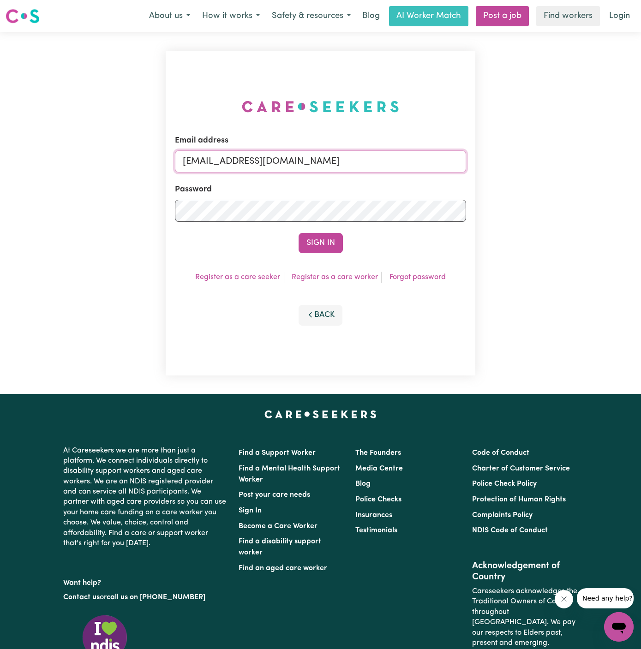
click at [299, 233] on button "Sign In" at bounding box center [321, 243] width 44 height 20
